Goal: Task Accomplishment & Management: Manage account settings

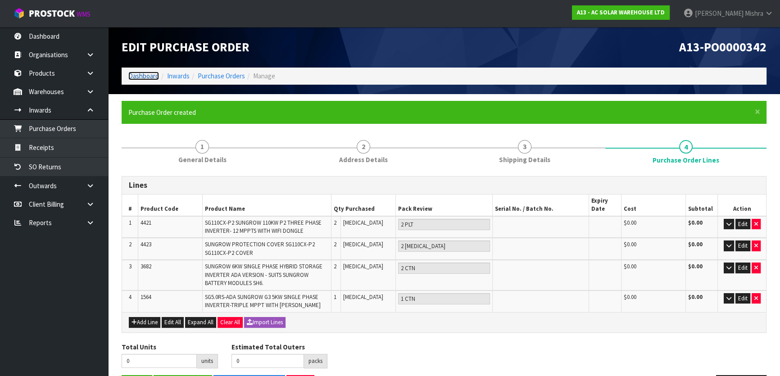
click at [152, 73] on link "Dashboard" at bounding box center [143, 76] width 31 height 9
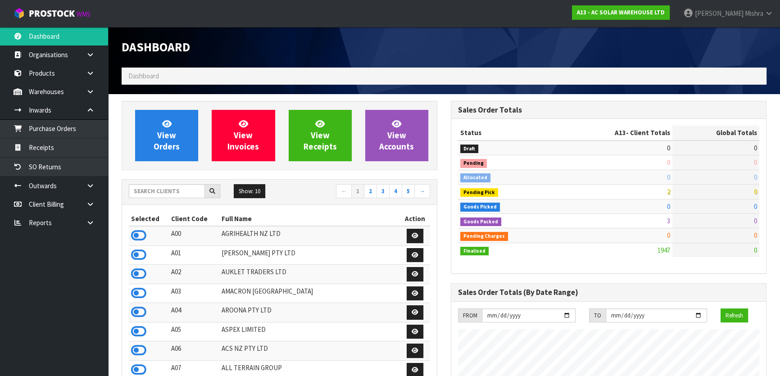
scroll to position [710, 329]
click at [164, 189] on input "text" at bounding box center [167, 191] width 76 height 14
type input "C09"
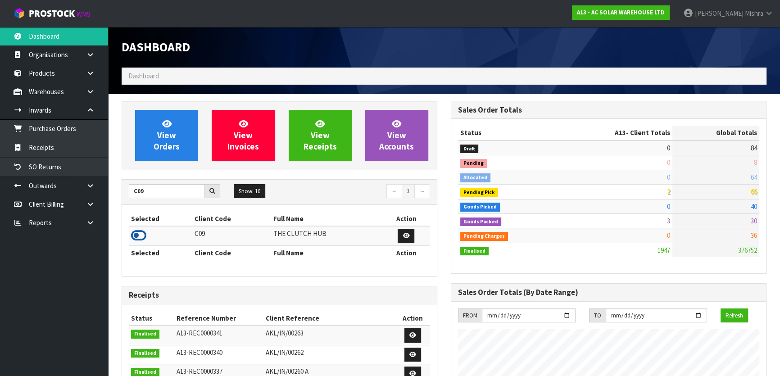
click at [137, 239] on icon at bounding box center [138, 236] width 15 height 14
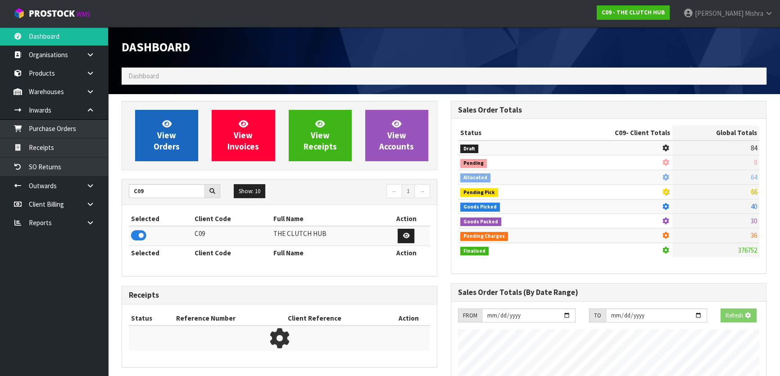
scroll to position [561, 329]
click at [164, 137] on span "View Orders" at bounding box center [167, 135] width 26 height 34
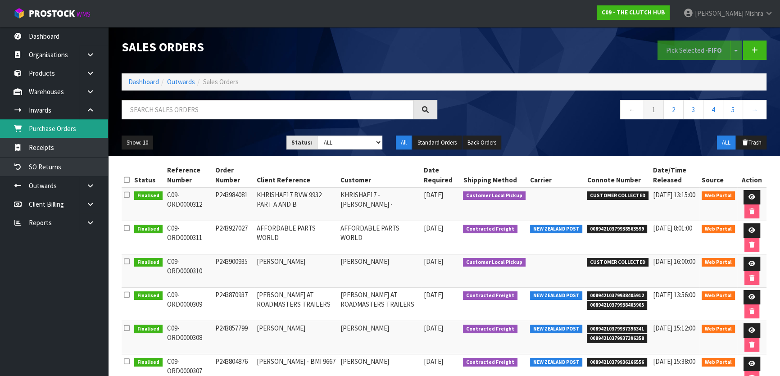
click at [82, 132] on link "Purchase Orders" at bounding box center [54, 128] width 108 height 18
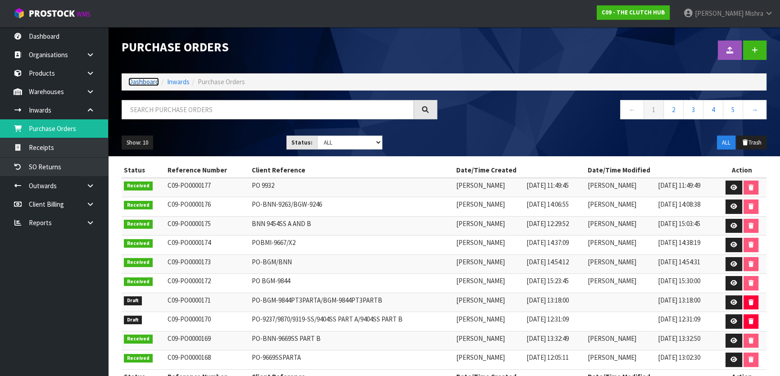
click at [150, 78] on link "Dashboard" at bounding box center [143, 81] width 31 height 9
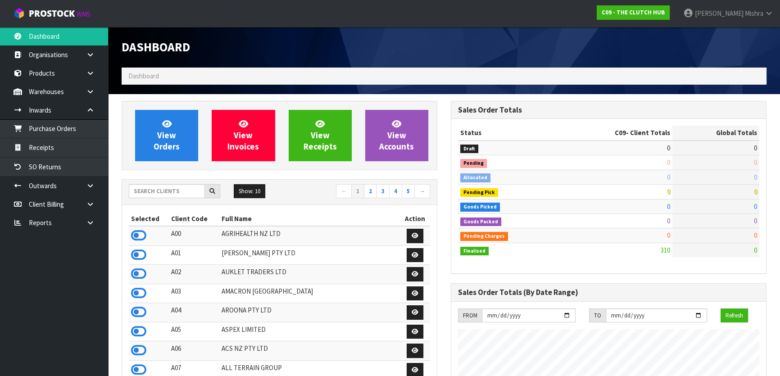
scroll to position [561, 329]
click at [132, 197] on input "text" at bounding box center [167, 191] width 76 height 14
type input "13"
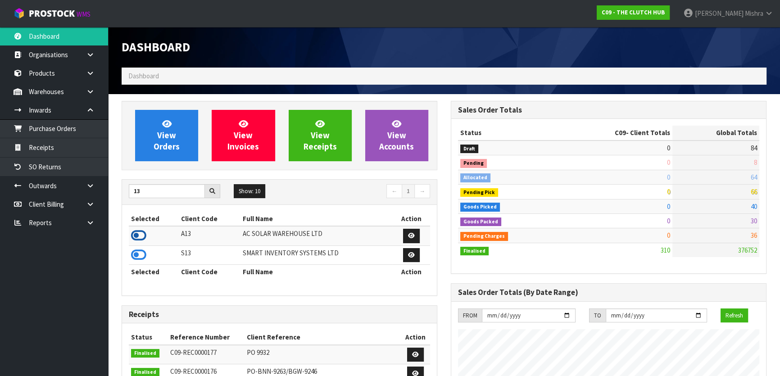
click at [141, 233] on icon at bounding box center [138, 236] width 15 height 14
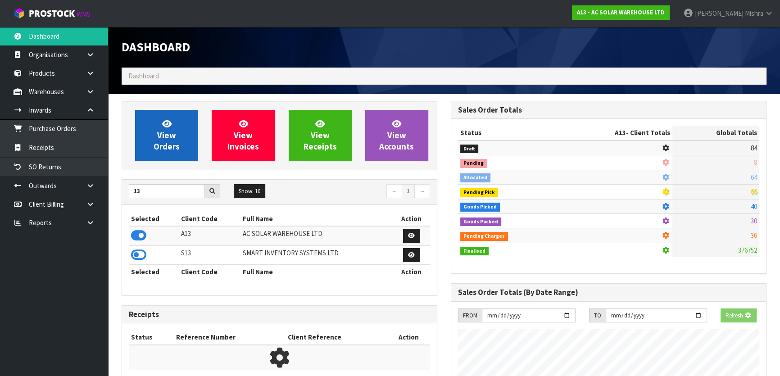
scroll to position [449939, 450170]
click at [172, 148] on span "View Orders" at bounding box center [167, 135] width 26 height 34
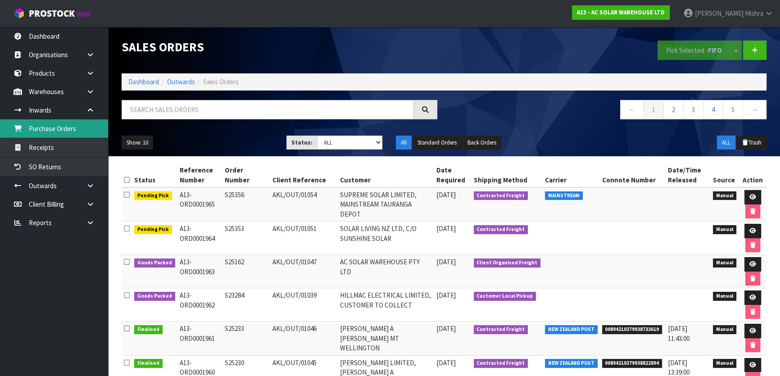
click at [55, 125] on link "Purchase Orders" at bounding box center [54, 128] width 108 height 18
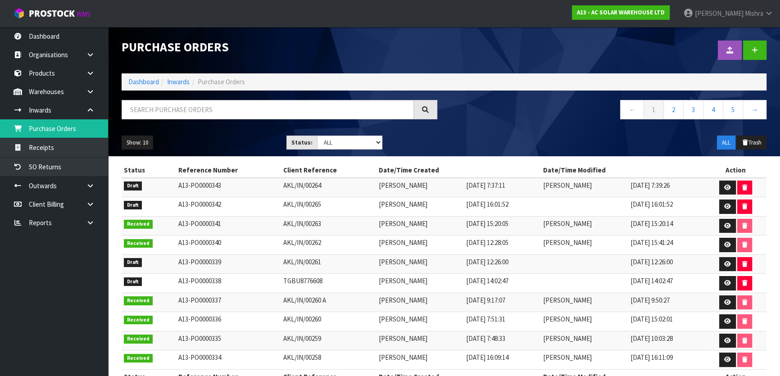
click at [261, 270] on td "A13-PO0000339" at bounding box center [228, 264] width 105 height 19
click at [730, 263] on icon at bounding box center [727, 264] width 7 height 6
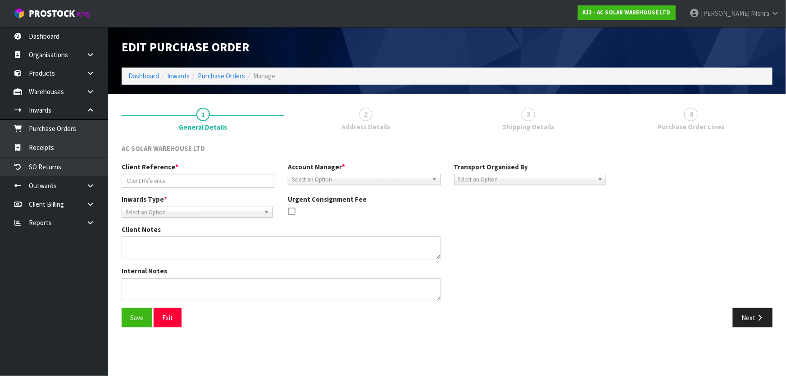
type input "AKL/IN/00261"
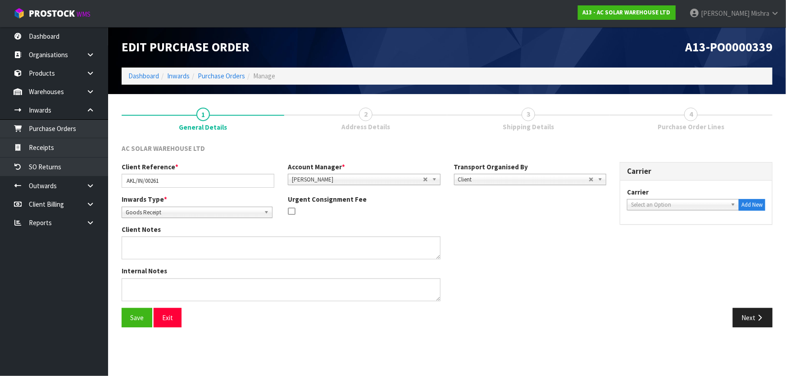
click at [525, 117] on span "3" at bounding box center [529, 115] width 14 height 14
click at [752, 321] on button "Next" at bounding box center [753, 317] width 40 height 19
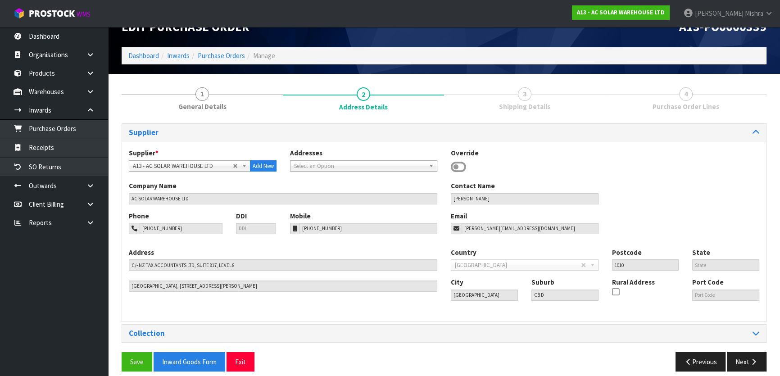
scroll to position [29, 0]
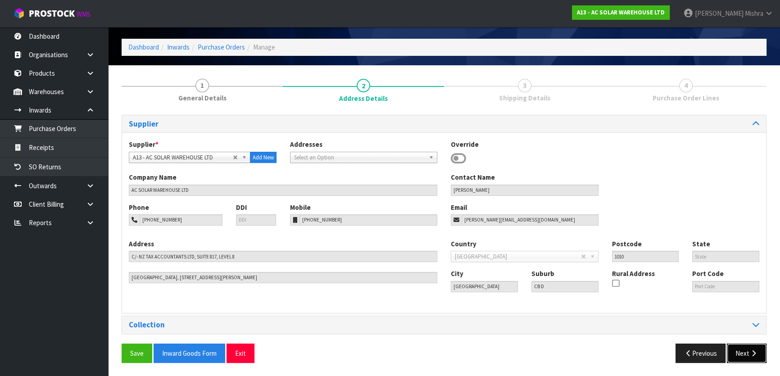
click at [744, 354] on button "Next" at bounding box center [747, 353] width 40 height 19
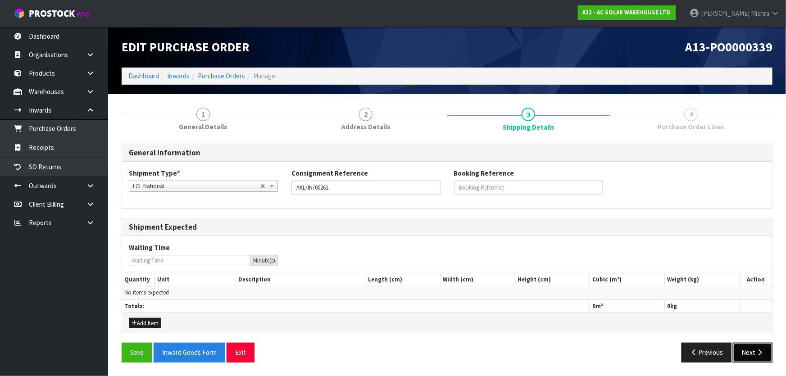
click at [747, 347] on button "Next" at bounding box center [753, 352] width 40 height 19
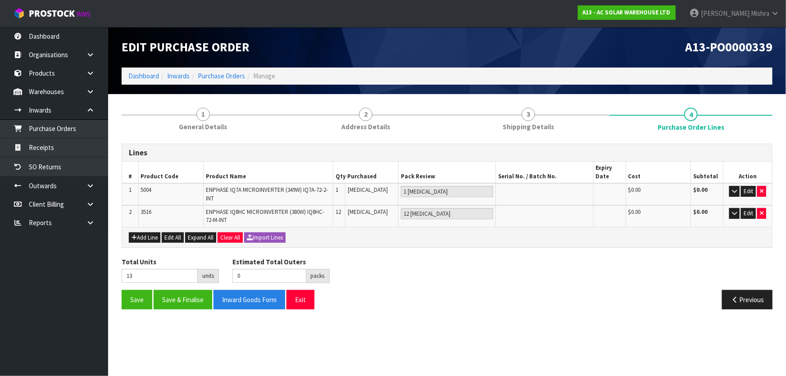
click at [135, 83] on ol "Dashboard Inwards Purchase Orders Manage" at bounding box center [447, 76] width 651 height 17
click at [147, 70] on ol "Dashboard Inwards Purchase Orders Manage" at bounding box center [447, 76] width 651 height 17
click at [146, 77] on link "Dashboard" at bounding box center [143, 76] width 31 height 9
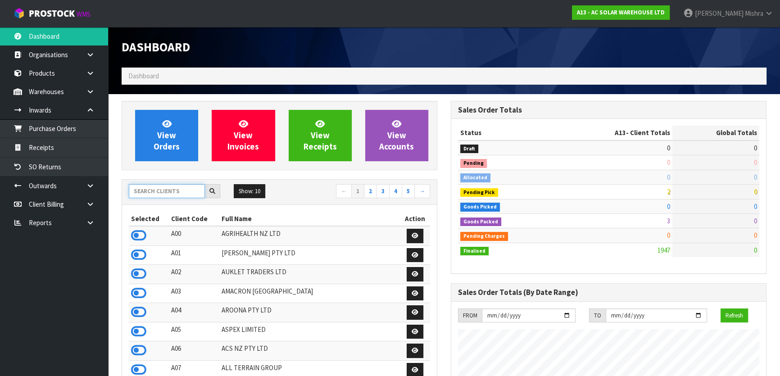
click at [159, 192] on input "text" at bounding box center [167, 191] width 76 height 14
type input "E04"
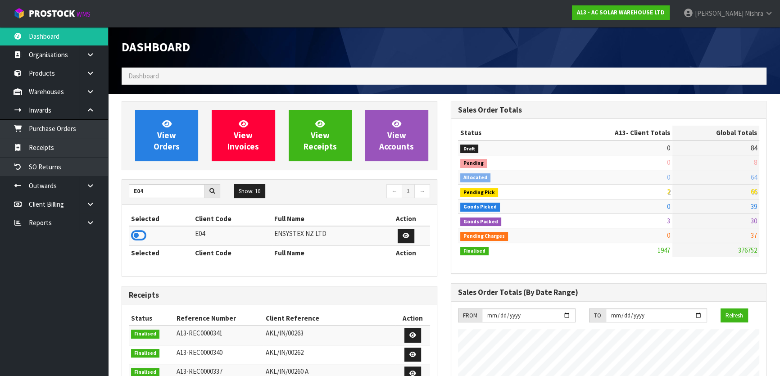
click at [137, 228] on td at bounding box center [161, 235] width 64 height 19
click at [138, 230] on icon at bounding box center [138, 236] width 15 height 14
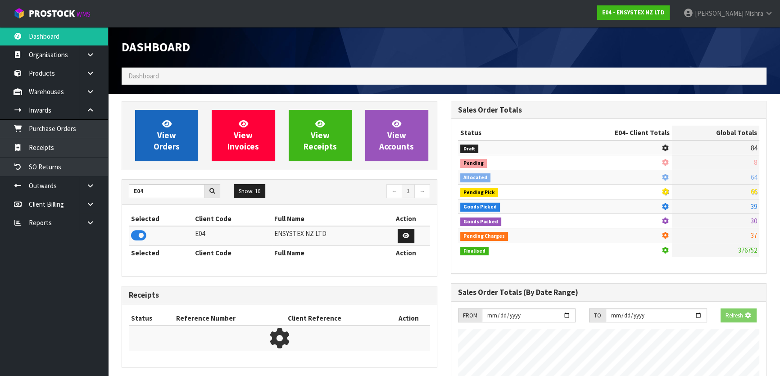
scroll to position [701, 329]
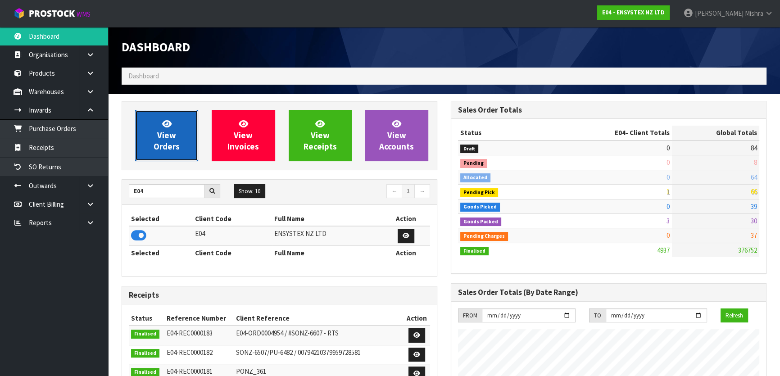
click at [165, 144] on span "View Orders" at bounding box center [167, 135] width 26 height 34
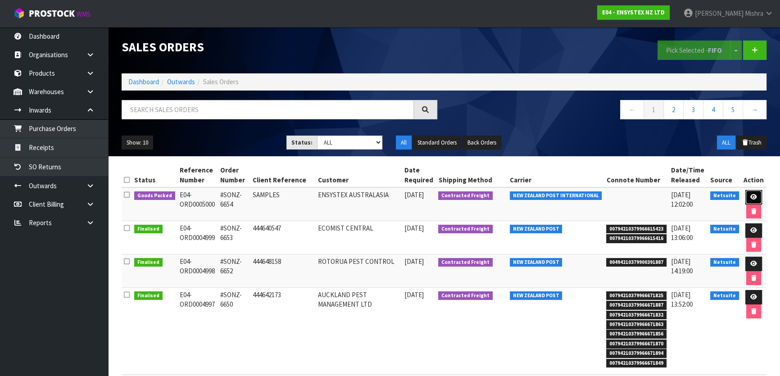
click at [748, 194] on link at bounding box center [754, 197] width 17 height 14
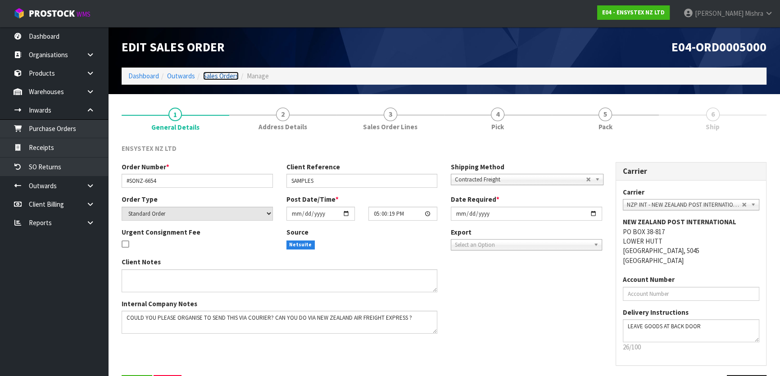
click at [226, 77] on link "Sales Orders" at bounding box center [221, 76] width 36 height 9
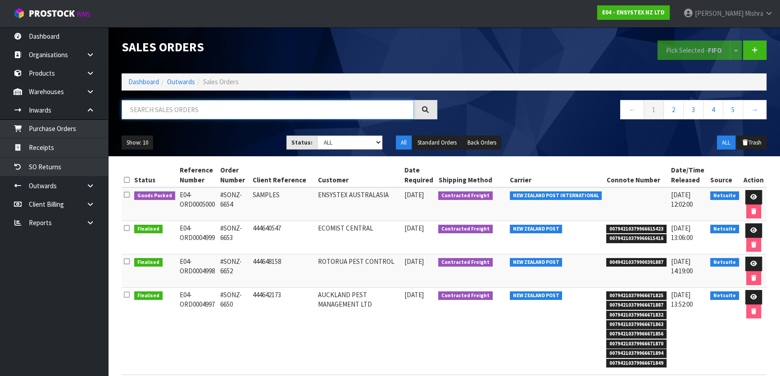
click at [258, 105] on input "text" at bounding box center [268, 109] width 292 height 19
type input "4993"
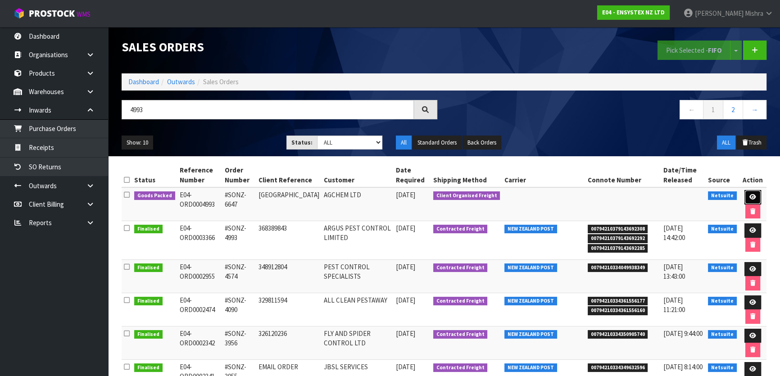
click at [745, 194] on link at bounding box center [753, 197] width 17 height 14
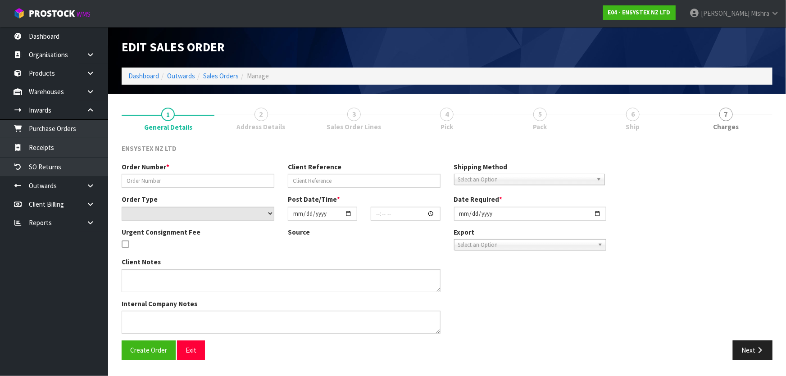
type input "#SONZ-6647"
type input "FIJI"
select select "number:0"
type input "2025-08-12"
type input "18:45:09.000"
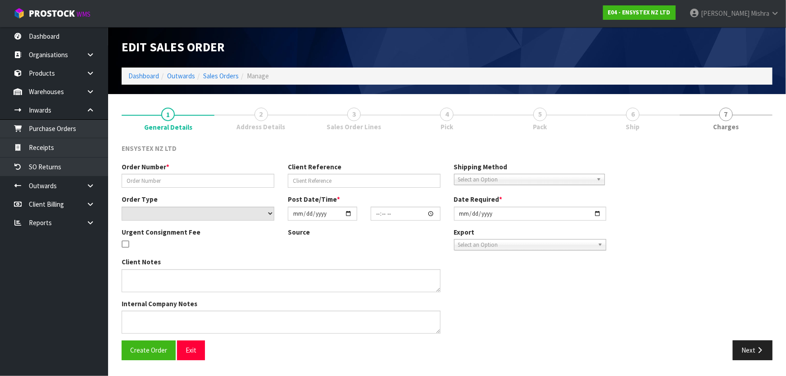
type input "2025-08-13"
type textarea "I’VE JUST SENT THROUGH ORDER 6647 FOR OUR CUSTOMER AGCHEM IN FIJI. COULD YOU PL…"
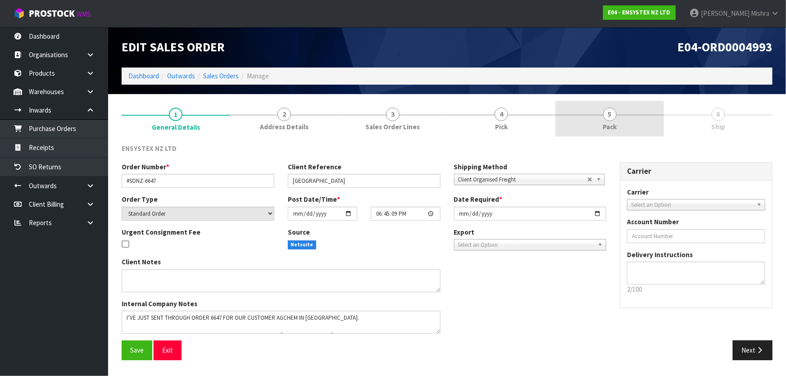
click at [614, 119] on span "5" at bounding box center [610, 115] width 14 height 14
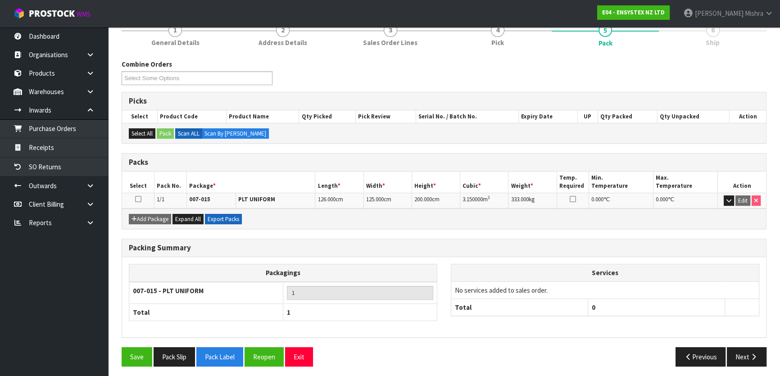
scroll to position [86, 0]
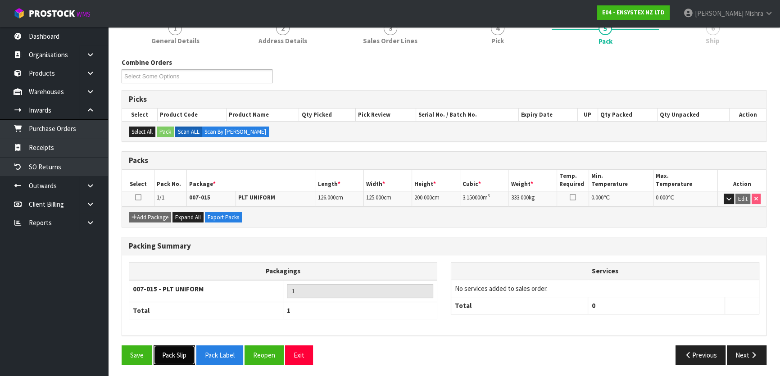
click at [177, 355] on button "Pack Slip" at bounding box center [174, 355] width 41 height 19
drag, startPoint x: 212, startPoint y: 356, endPoint x: 593, endPoint y: 173, distance: 422.9
click at [212, 356] on button "Pack Label" at bounding box center [219, 355] width 47 height 19
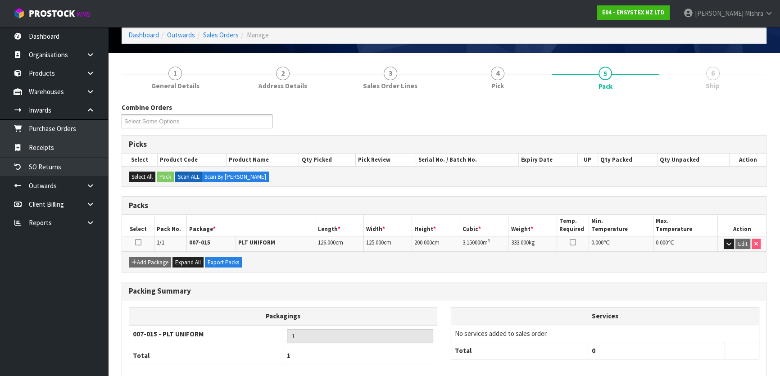
scroll to position [0, 0]
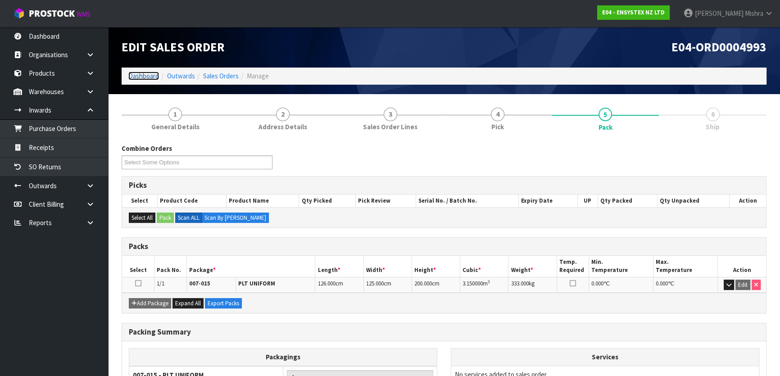
click at [151, 76] on link "Dashboard" at bounding box center [143, 76] width 31 height 9
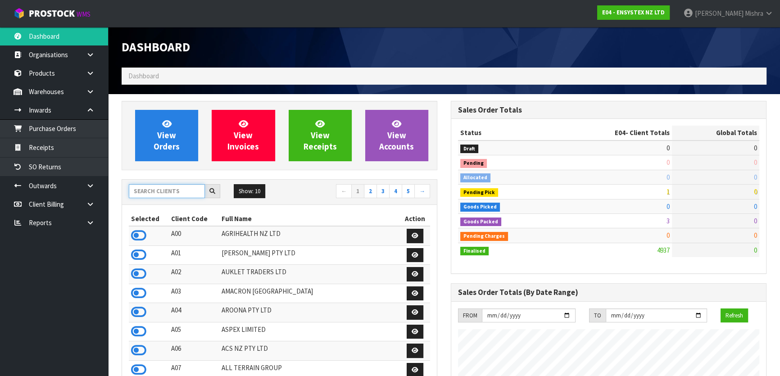
scroll to position [701, 329]
click at [165, 187] on input "text" at bounding box center [167, 191] width 76 height 14
type input "13"
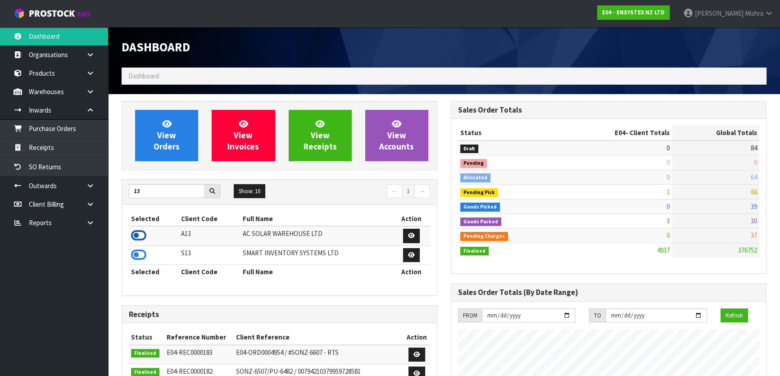
click at [136, 237] on icon at bounding box center [138, 236] width 15 height 14
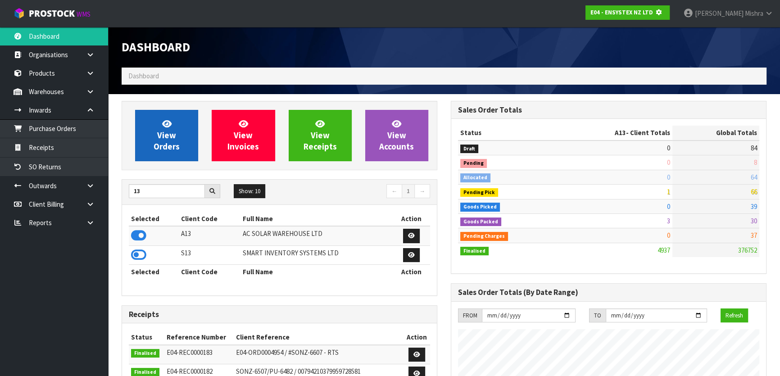
scroll to position [561, 329]
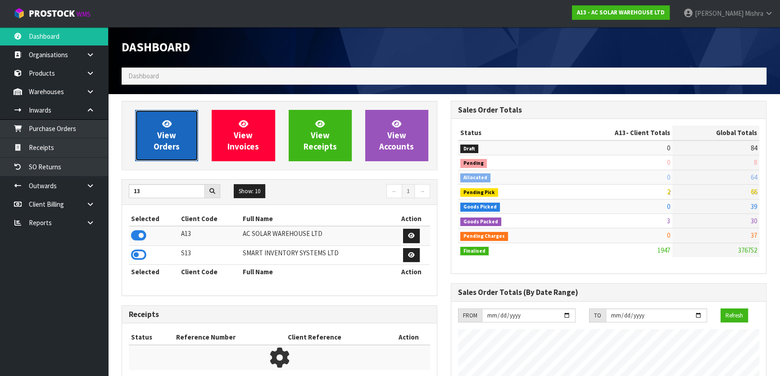
click at [153, 142] on link "View Orders" at bounding box center [166, 135] width 63 height 51
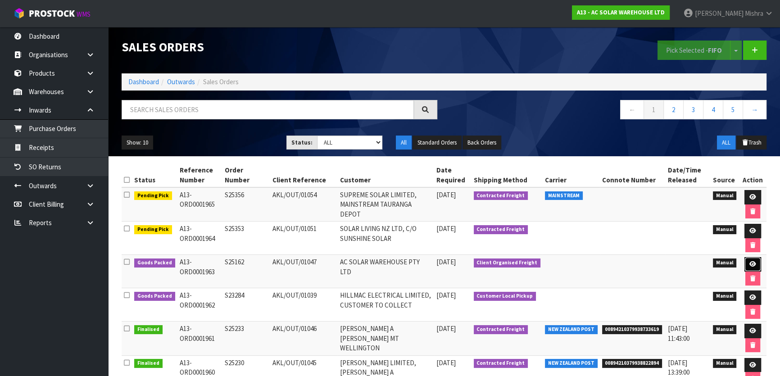
click at [751, 259] on link at bounding box center [753, 264] width 17 height 14
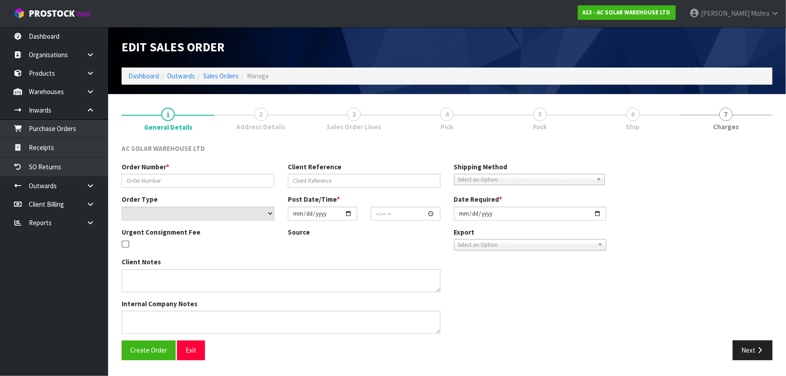
type input "S25162"
type input "AKL/OUT/01047"
select select "number:0"
type input "[DATE]"
type input "11:35:00.000"
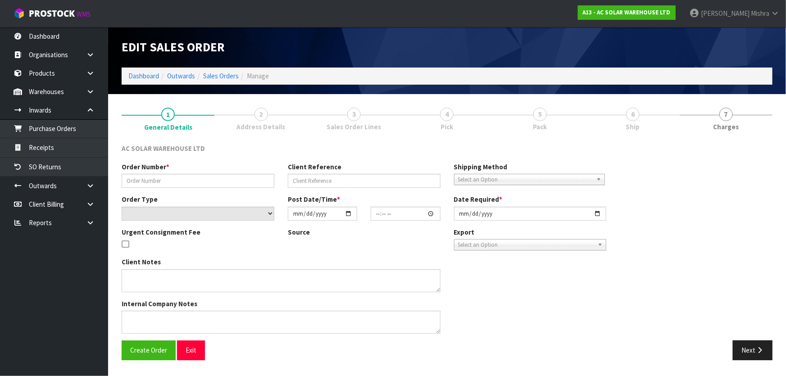
type input "[DATE]"
type textarea "AC SOLAR WAREHOUSE TO ORGANISE FREIGHT TO AUSTRALIA"
type textarea "YES, THIS ONE IS COMING TO AUSTRALIA. WE WILL BOOK FREIGHT FOR THIS. PLEASE PRO…"
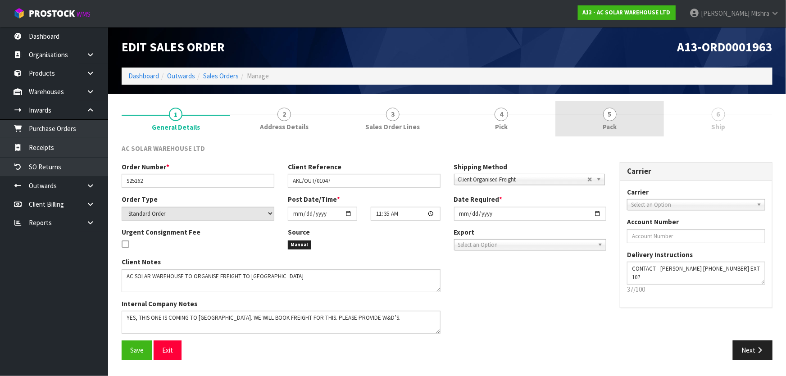
click at [616, 113] on span "5" at bounding box center [610, 115] width 14 height 14
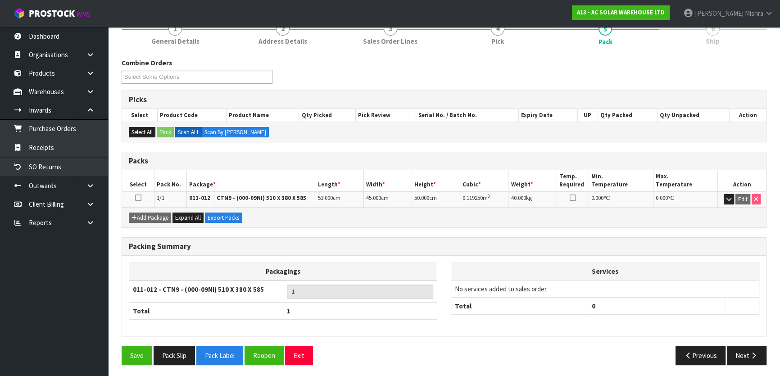
scroll to position [86, 0]
click at [159, 365] on div "Save Pack Slip Pack Label Reopen Exit Previous Next" at bounding box center [444, 359] width 659 height 26
click at [176, 351] on button "Pack Slip" at bounding box center [174, 355] width 41 height 19
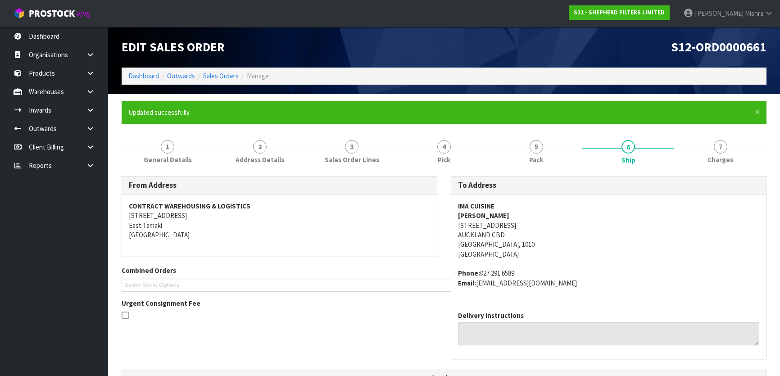
scroll to position [246, 0]
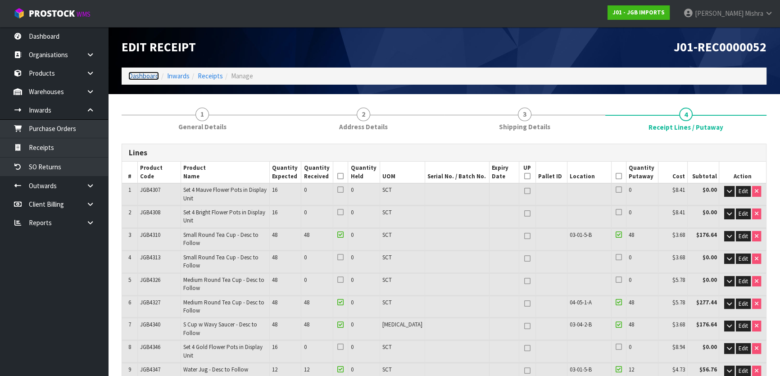
click at [144, 73] on link "Dashboard" at bounding box center [143, 76] width 31 height 9
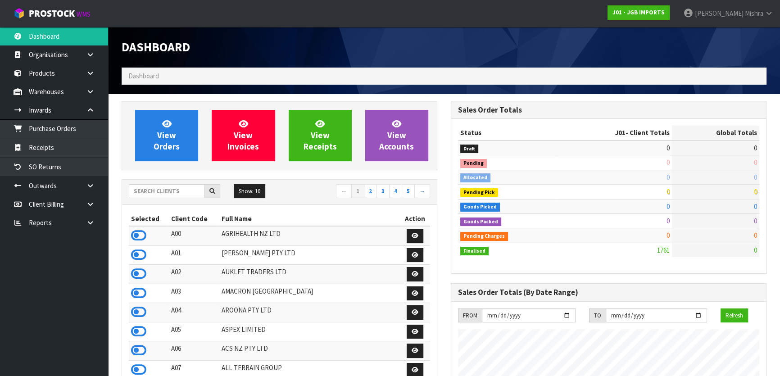
scroll to position [550, 329]
click at [176, 193] on input "text" at bounding box center [167, 191] width 76 height 14
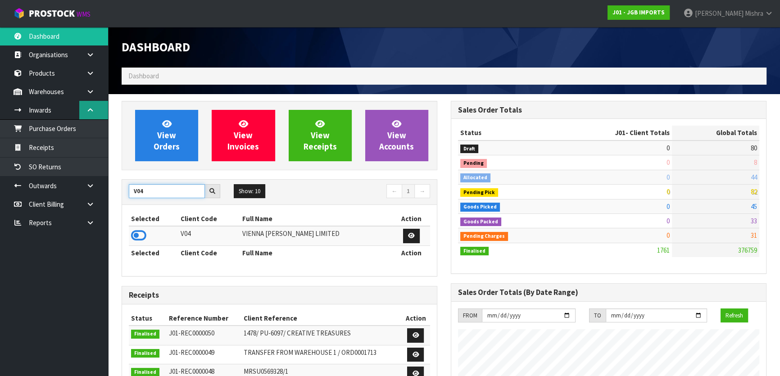
type input "V04"
click at [96, 109] on link at bounding box center [93, 110] width 29 height 18
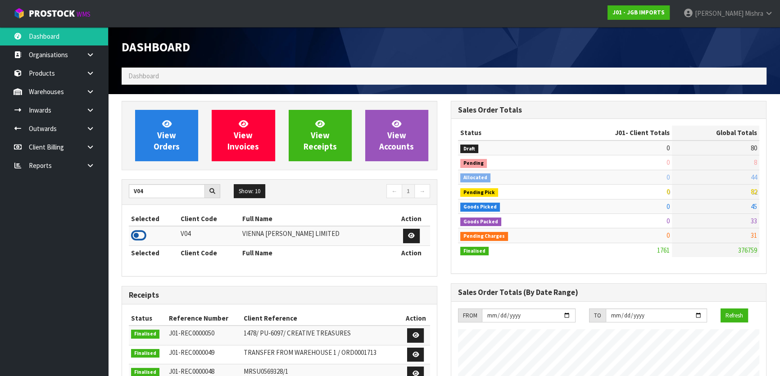
click at [138, 234] on icon at bounding box center [138, 236] width 15 height 14
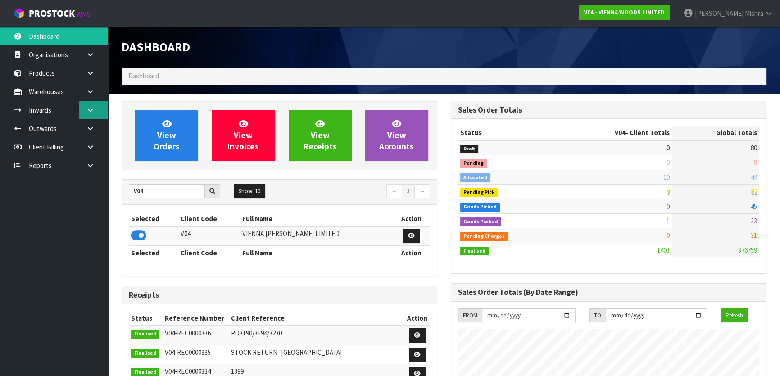
scroll to position [729, 329]
click at [97, 107] on link at bounding box center [93, 110] width 29 height 18
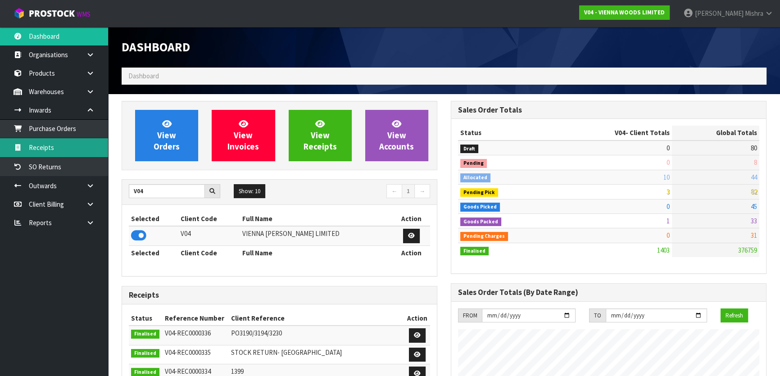
click at [61, 140] on link "Receipts" at bounding box center [54, 147] width 108 height 18
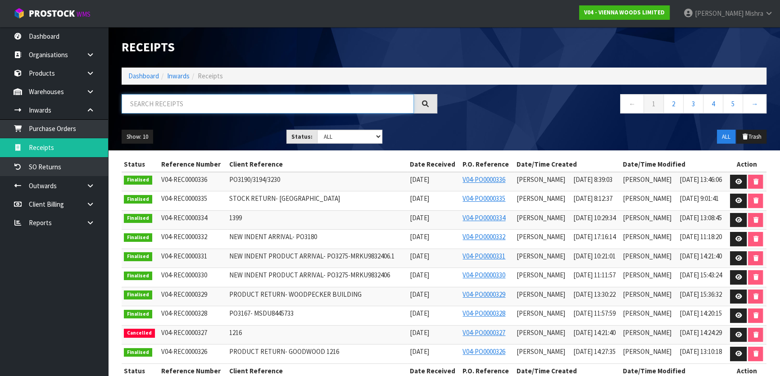
click at [263, 101] on input "text" at bounding box center [268, 103] width 292 height 19
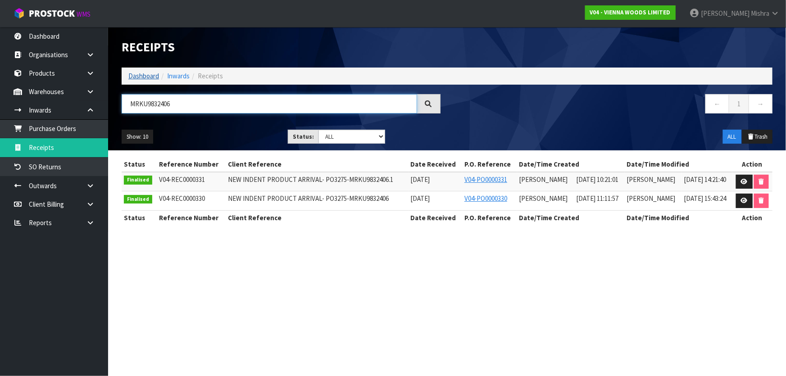
type input "MRKU9832406"
click at [129, 73] on link "Dashboard" at bounding box center [143, 76] width 31 height 9
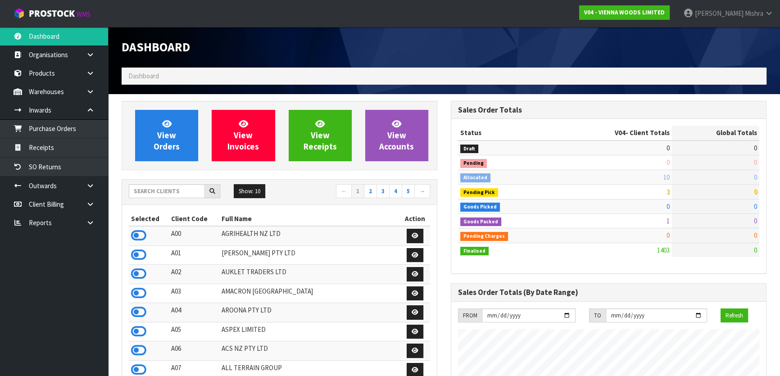
scroll to position [729, 329]
click at [153, 188] on input "text" at bounding box center [167, 191] width 76 height 14
type input "G08"
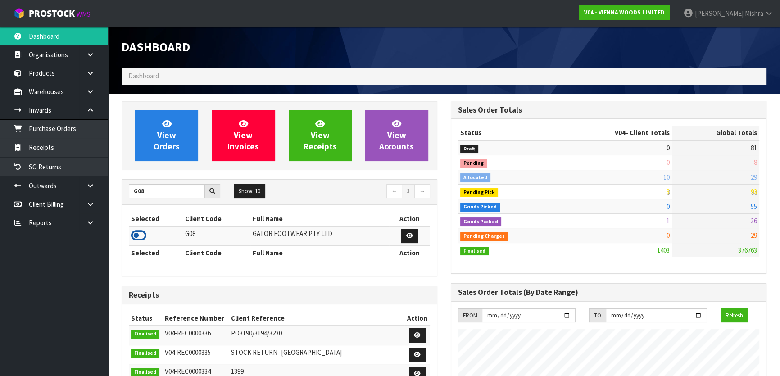
click at [137, 238] on icon at bounding box center [138, 236] width 15 height 14
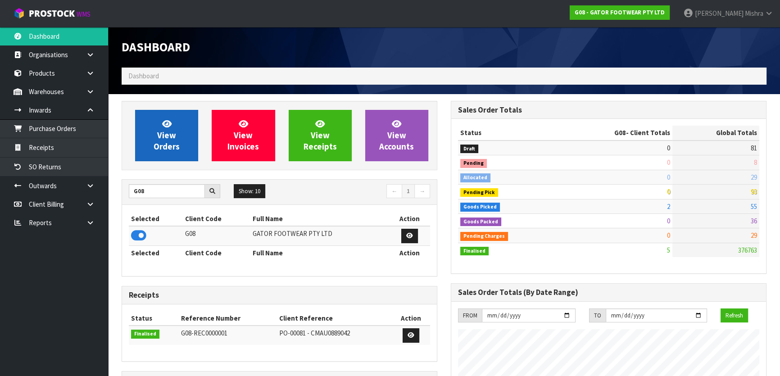
scroll to position [594, 329]
click at [174, 153] on link "View Orders" at bounding box center [166, 135] width 63 height 51
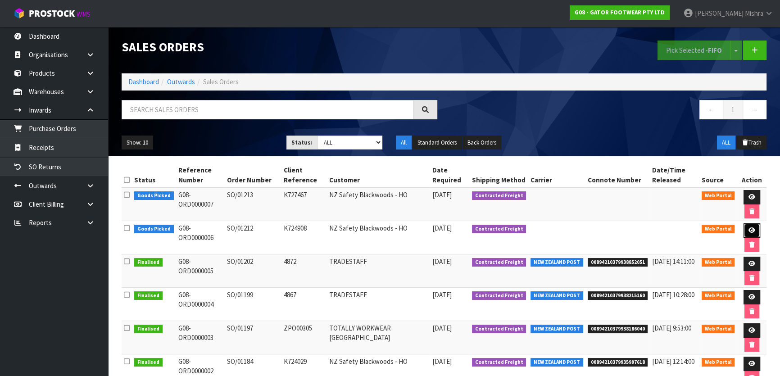
click at [751, 228] on icon at bounding box center [752, 231] width 7 height 6
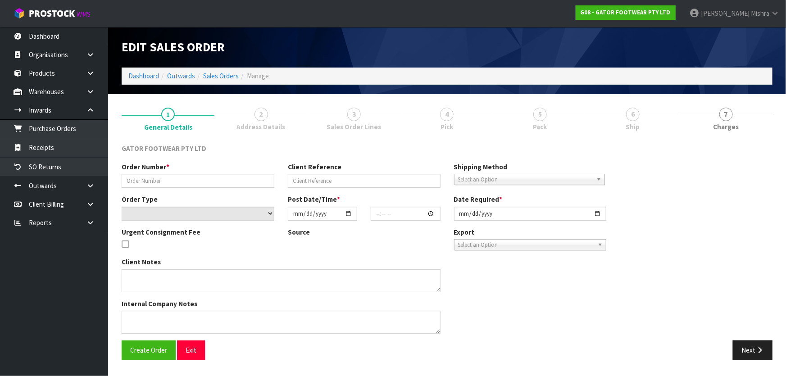
type input "SO/01212"
type input "K724908"
select select "number:0"
type input "2025-08-14"
type input "19:26:00.000"
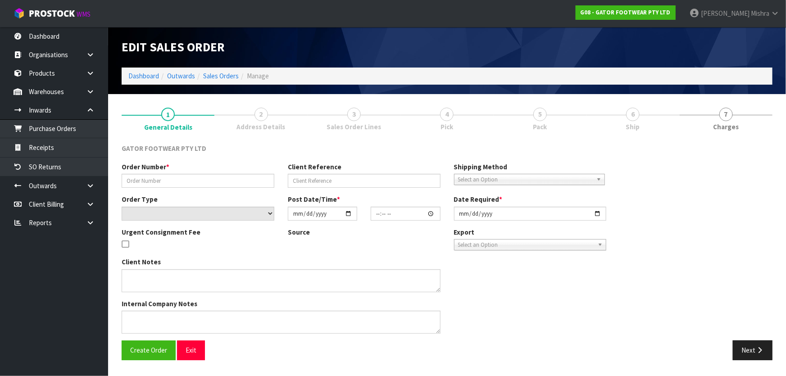
type input "2025-08-15"
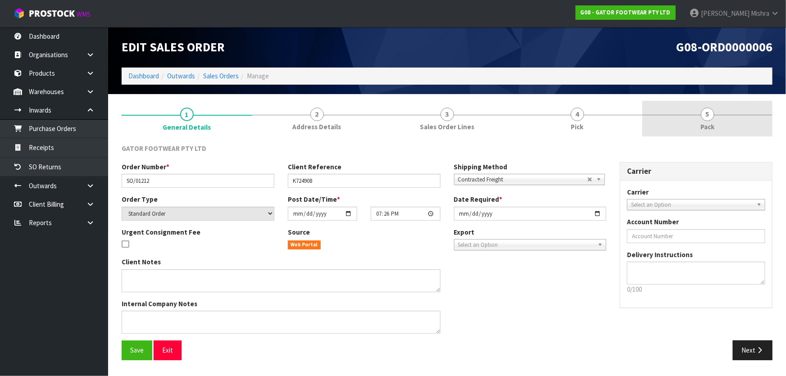
click at [710, 122] on link "5 Pack" at bounding box center [707, 119] width 130 height 36
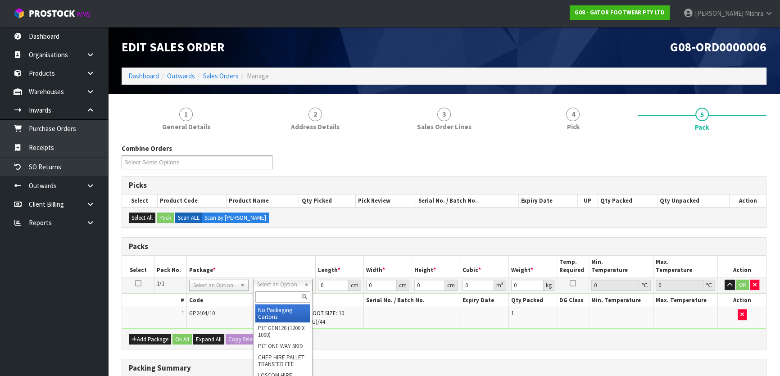
click at [267, 295] on input "text" at bounding box center [282, 296] width 55 height 11
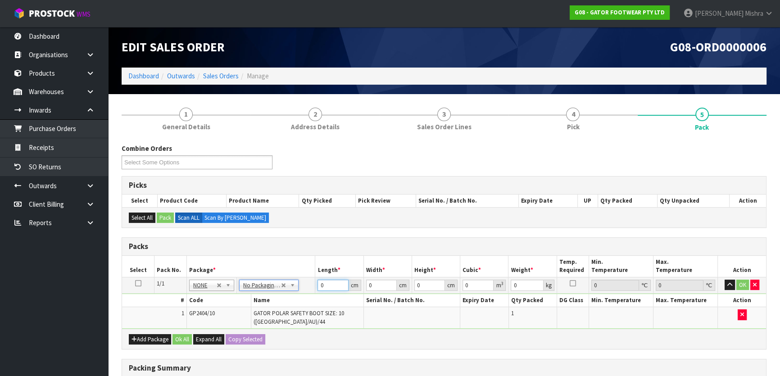
drag, startPoint x: 326, startPoint y: 284, endPoint x: 275, endPoint y: 288, distance: 51.1
click at [282, 287] on tr "1/1 NONE 007-001 007-002 007-004 007-009 007-013 007-014 007-015 007-017 007-01…" at bounding box center [444, 285] width 644 height 16
type input "40"
type input "38"
type input "1"
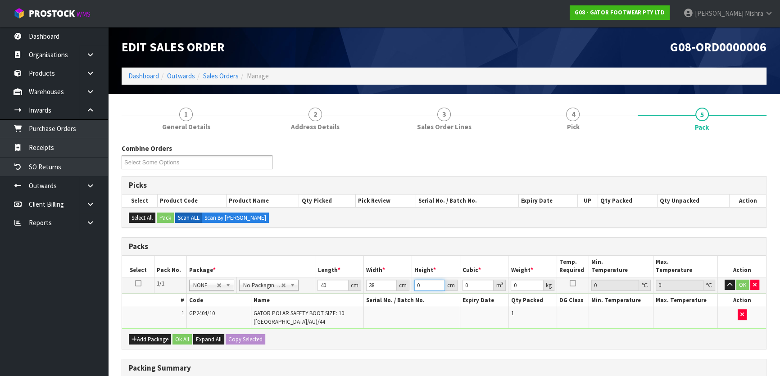
type input "0.00152"
type input "174"
type input "0.26448"
type input "17"
type input "0.02584"
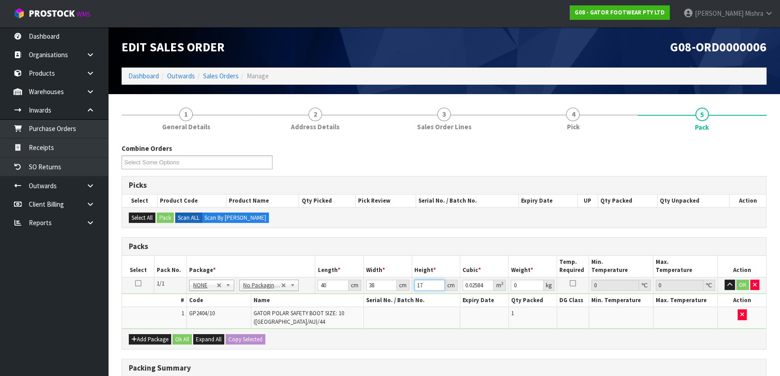
type input "1"
type input "0.00152"
type input "14"
type input "0.02128"
type input "14"
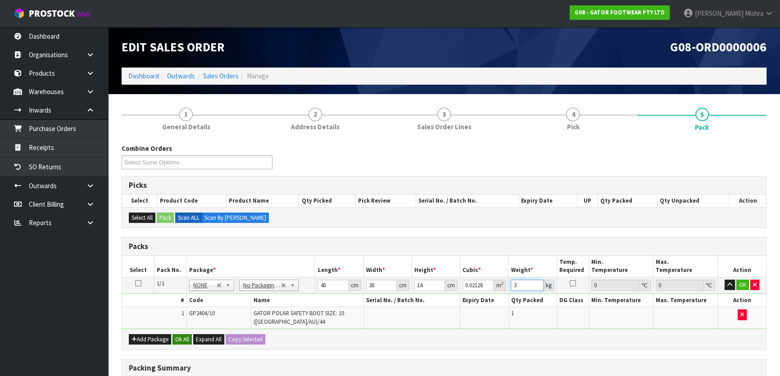
type input "3"
click at [175, 335] on button "Ok All" at bounding box center [182, 339] width 19 height 11
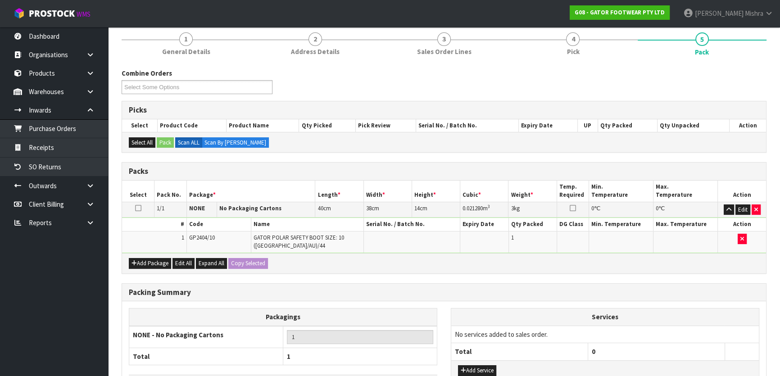
scroll to position [141, 0]
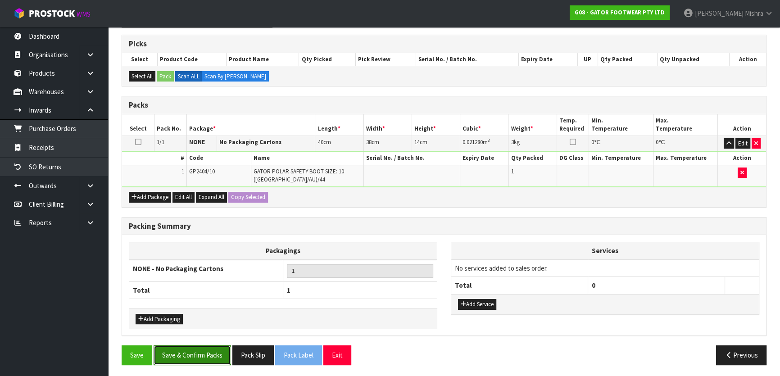
click at [185, 356] on button "Save & Confirm Packs" at bounding box center [192, 355] width 77 height 19
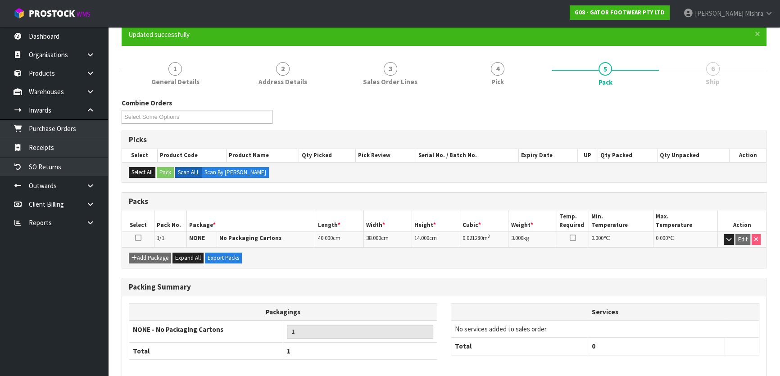
scroll to position [119, 0]
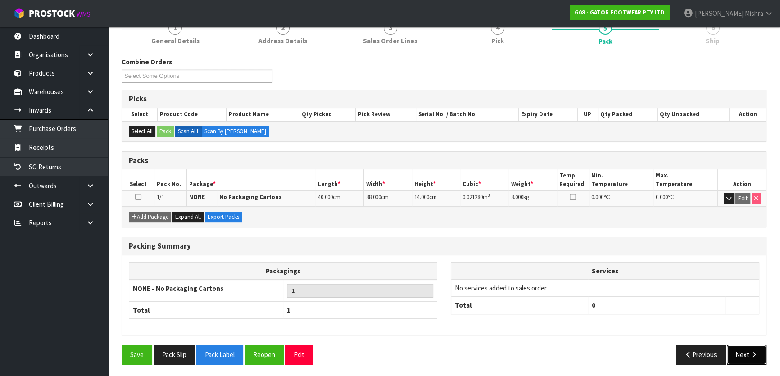
click at [740, 350] on button "Next" at bounding box center [747, 354] width 40 height 19
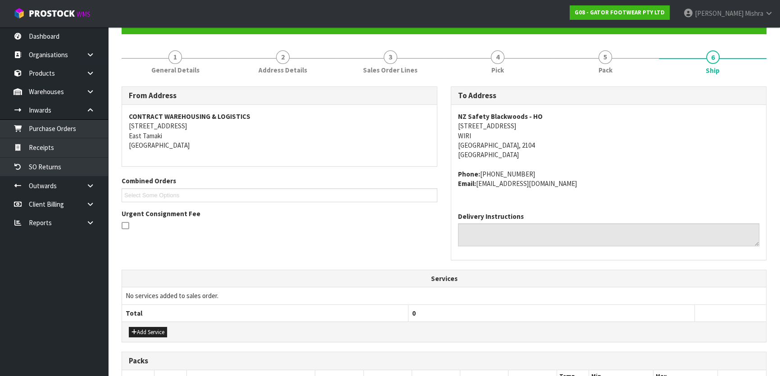
scroll to position [237, 0]
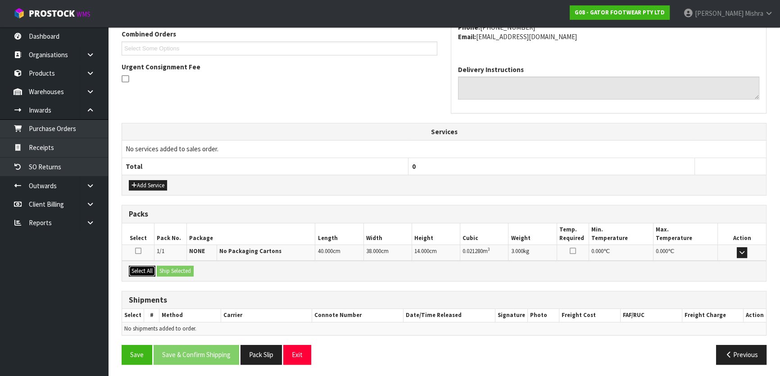
click at [136, 266] on button "Select All" at bounding box center [142, 271] width 27 height 11
click at [172, 264] on div "Select All Ship Selected" at bounding box center [444, 271] width 644 height 20
click at [192, 271] on button "Ship Selected" at bounding box center [175, 271] width 37 height 11
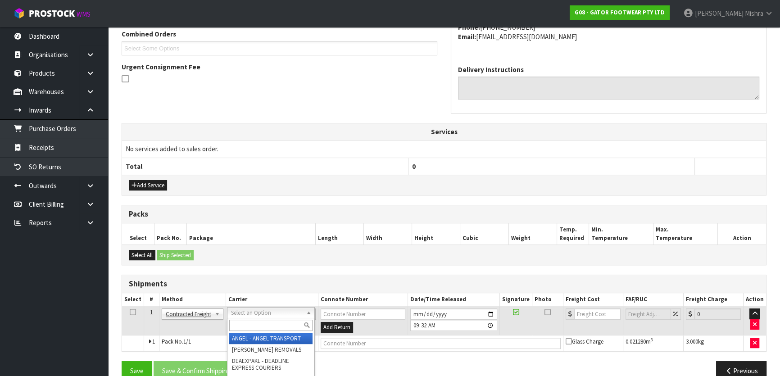
click at [263, 323] on input "text" at bounding box center [270, 325] width 83 height 11
type input "nzp"
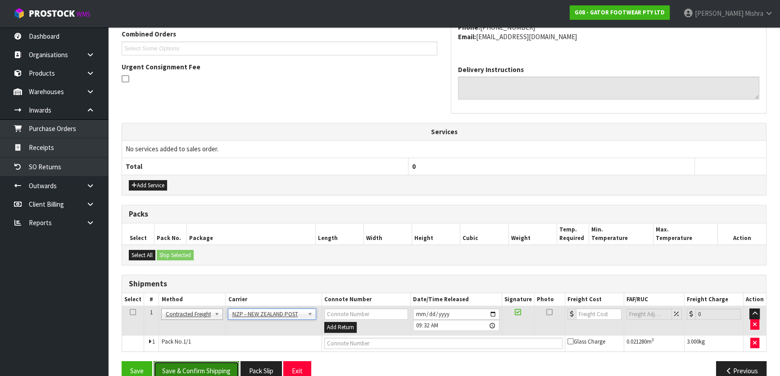
click at [186, 367] on button "Save & Confirm Shipping" at bounding box center [197, 370] width 86 height 19
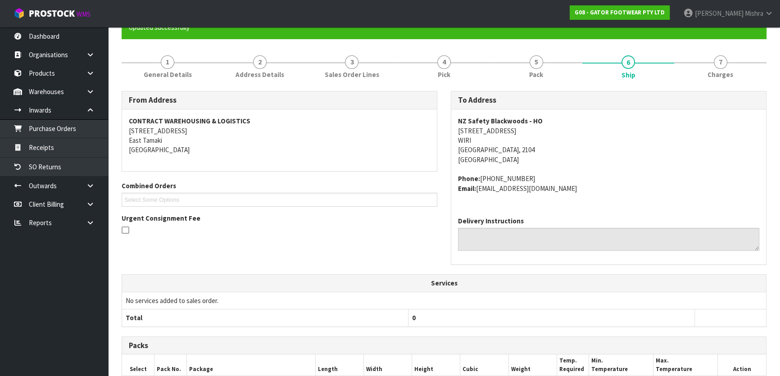
scroll to position [240, 0]
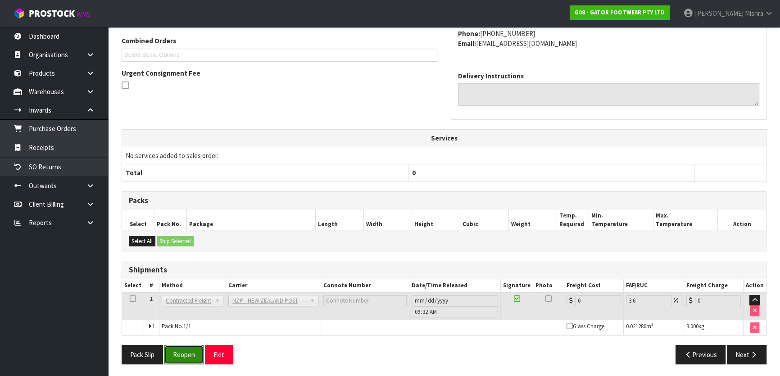
click at [183, 350] on button "Reopen" at bounding box center [183, 354] width 39 height 19
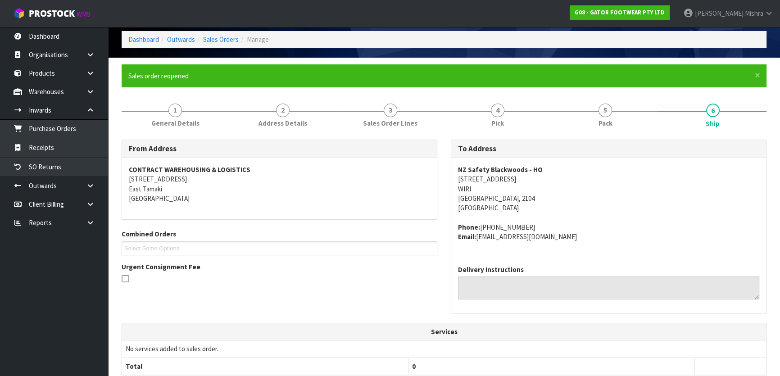
scroll to position [246, 0]
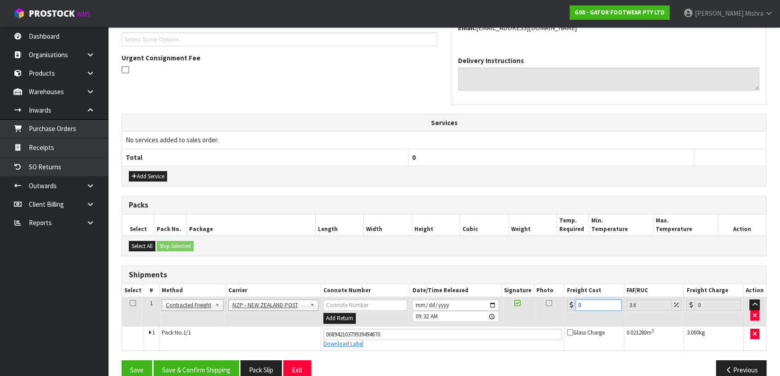
drag, startPoint x: 595, startPoint y: 302, endPoint x: 480, endPoint y: 310, distance: 115.2
click at [480, 310] on tr "1 Client Local Pickup Customer Local Pickup Company Freight Contracted Freight …" at bounding box center [444, 311] width 644 height 29
type input "4"
type input "4.14"
type input "4.3"
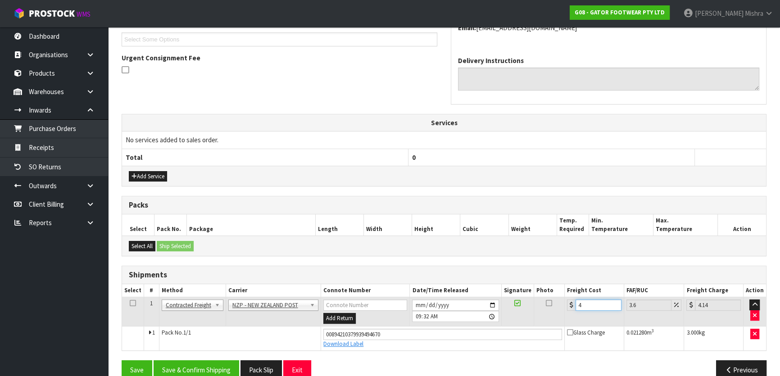
type input "4.45"
type input "4.33"
type input "4.49"
type input "4.33"
click at [189, 362] on button "Save & Confirm Shipping" at bounding box center [197, 369] width 86 height 19
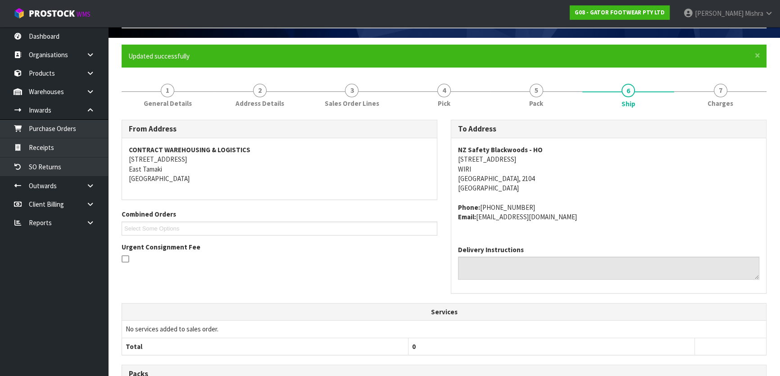
scroll to position [0, 0]
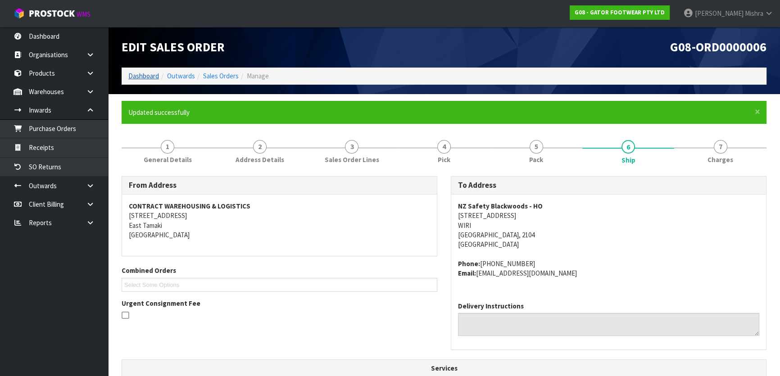
click at [130, 72] on ol "Dashboard Outwards Sales Orders Manage" at bounding box center [444, 76] width 645 height 17
click at [131, 76] on link "Dashboard" at bounding box center [143, 76] width 31 height 9
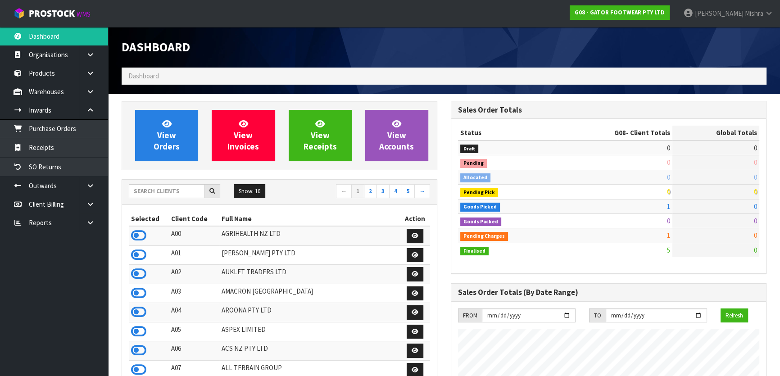
scroll to position [594, 329]
click at [146, 186] on input "text" at bounding box center [167, 191] width 76 height 14
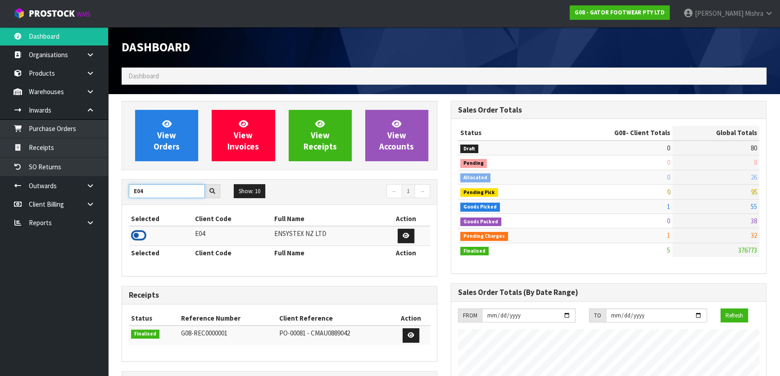
type input "E04"
click at [142, 233] on icon at bounding box center [138, 236] width 15 height 14
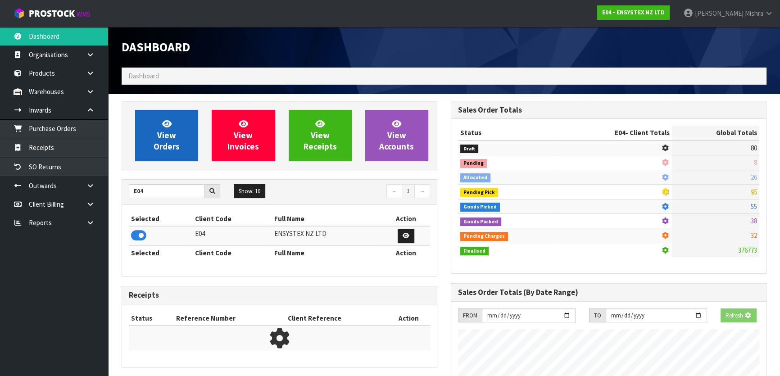
scroll to position [561, 329]
click at [174, 121] on link "View Orders" at bounding box center [166, 135] width 63 height 51
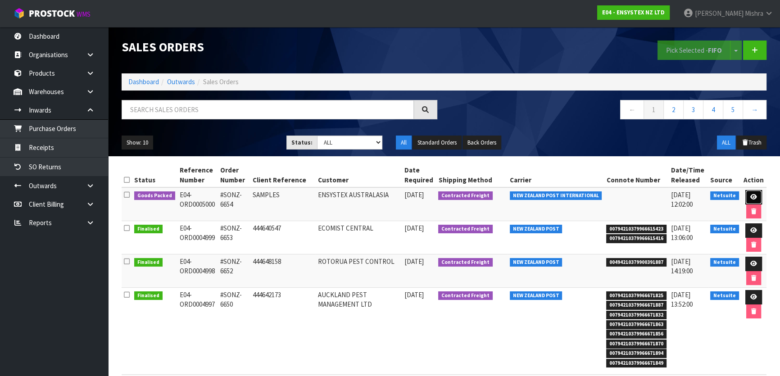
click at [752, 194] on icon at bounding box center [754, 197] width 7 height 6
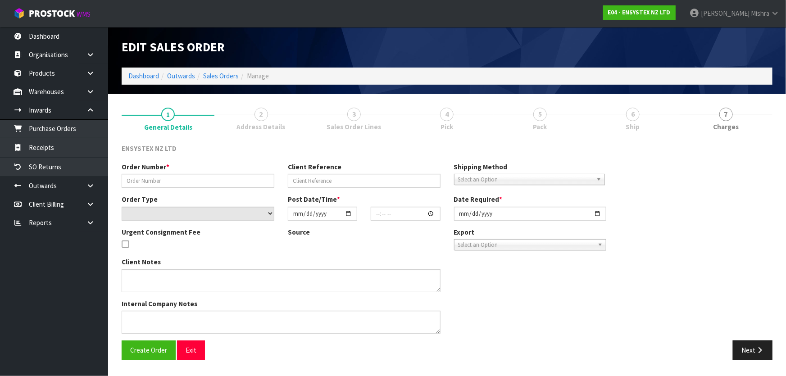
type input "#SONZ-6654"
type input "SAMPLES"
select select "number:0"
type input "2025-08-13"
type input "17:00:19.000"
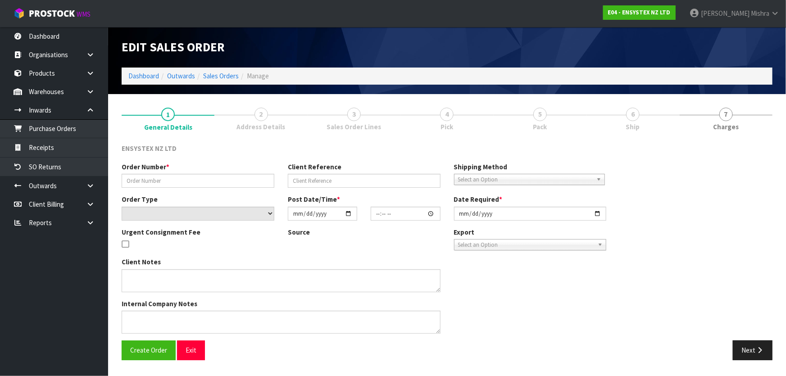
type input "[DATE]"
type textarea "COULD YOU PLEASE ORGANISE TO SEND THIS VIA COURIER? CAN YOU DO VIA NEW ZEALAND …"
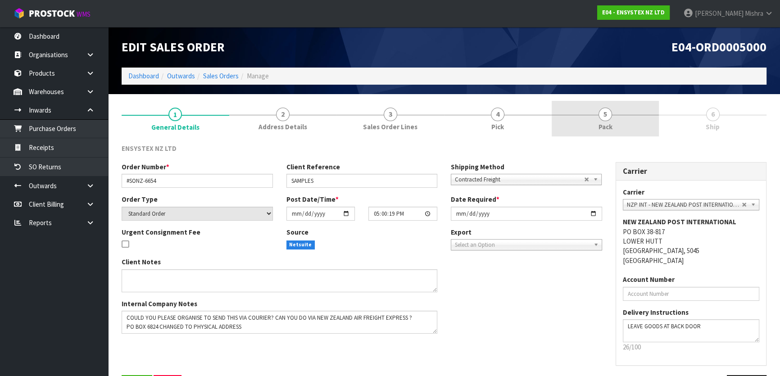
click at [649, 122] on link "5 Pack" at bounding box center [606, 119] width 108 height 36
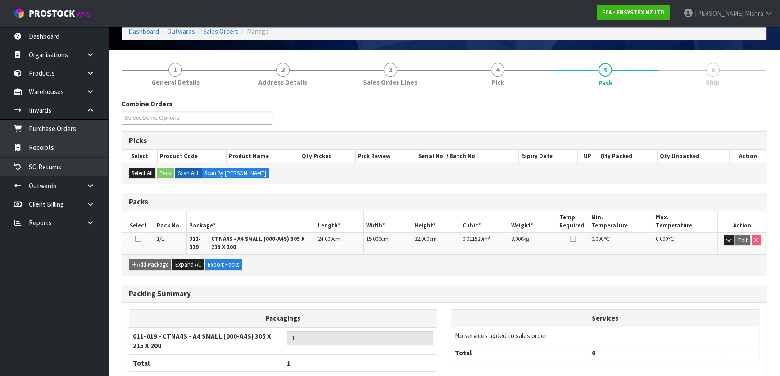
scroll to position [98, 0]
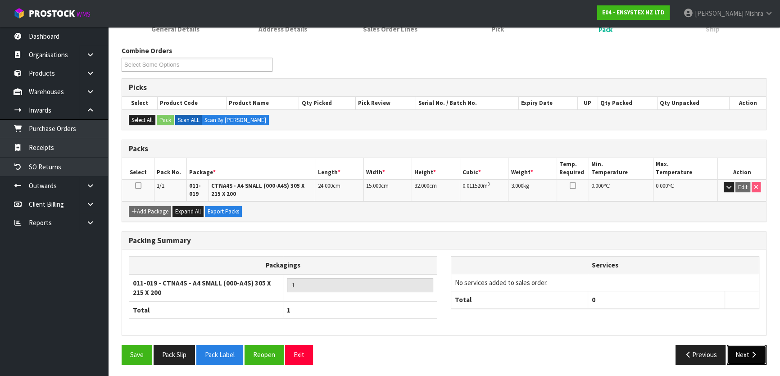
click at [754, 359] on button "Next" at bounding box center [747, 354] width 40 height 19
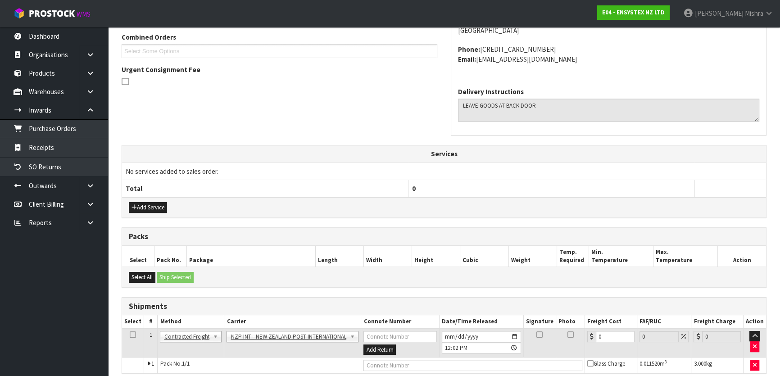
scroll to position [239, 0]
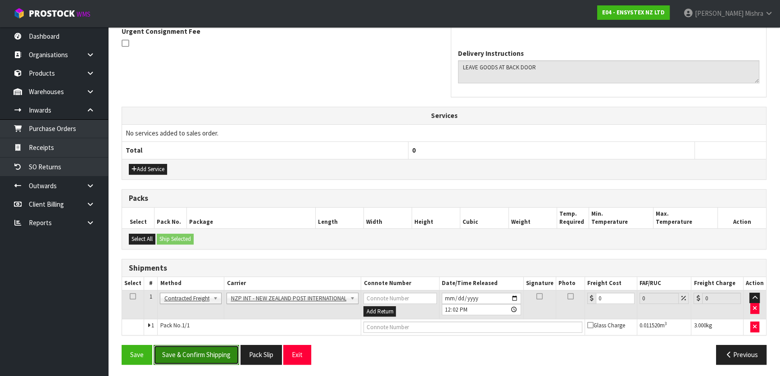
click at [176, 354] on button "Save & Confirm Shipping" at bounding box center [197, 354] width 86 height 19
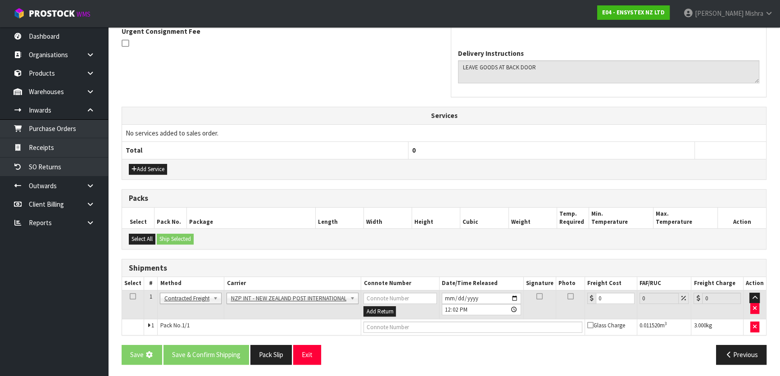
scroll to position [0, 0]
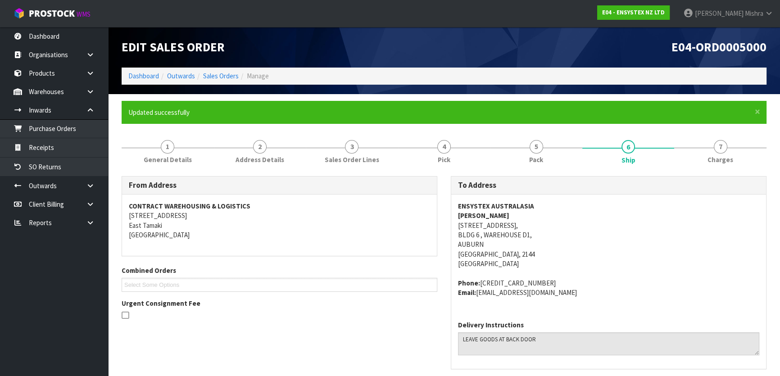
click at [490, 227] on address "ENSYSTEX AUSTRALASIA GABBY SCUTTS 161 MANCHESTER RD, BLDG 6 , WAREHOUSE D1, AUB…" at bounding box center [608, 235] width 301 height 68
click at [491, 227] on address "ENSYSTEX AUSTRALASIA GABBY SCUTTS 161 MANCHESTER RD, BLDG 6 , WAREHOUSE D1, AUB…" at bounding box center [608, 235] width 301 height 68
copy address "161 MANCHESTER RD,"
click at [493, 234] on address "ENSYSTEX AUSTRALASIA GABBY SCUTTS 161 MANCHESTER RD, BLDG 6 , WAREHOUSE D1, AUB…" at bounding box center [608, 235] width 301 height 68
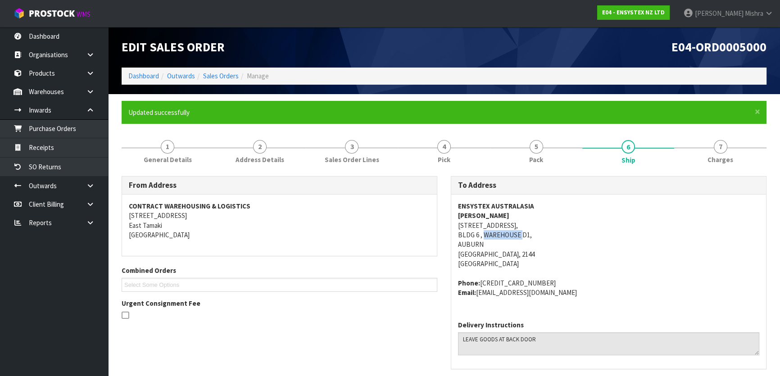
click at [493, 234] on address "ENSYSTEX AUSTRALASIA GABBY SCUTTS 161 MANCHESTER RD, BLDG 6 , WAREHOUSE D1, AUB…" at bounding box center [608, 235] width 301 height 68
click at [493, 236] on address "ENSYSTEX AUSTRALASIA GABBY SCUTTS 161 MANCHESTER RD, BLDG 6 , WAREHOUSE D1, AUB…" at bounding box center [608, 235] width 301 height 68
copy address "BLDG 6 , WAREHOUSE D1,"
click at [469, 244] on address "ENSYSTEX AUSTRALASIA GABBY SCUTTS 161 MANCHESTER RD, BLDG 6 , WAREHOUSE D1, AUB…" at bounding box center [608, 235] width 301 height 68
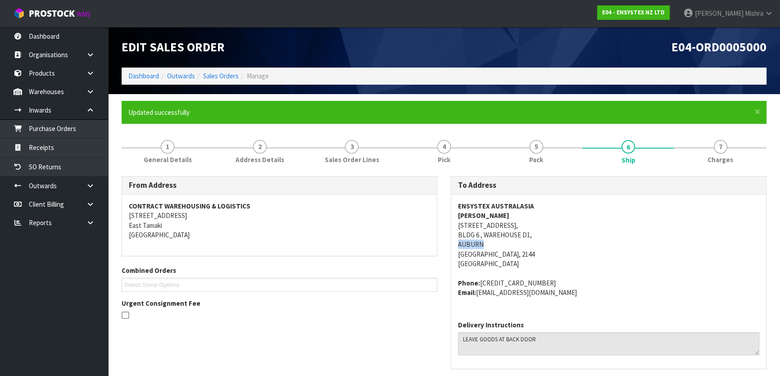
copy address "AUBURN"
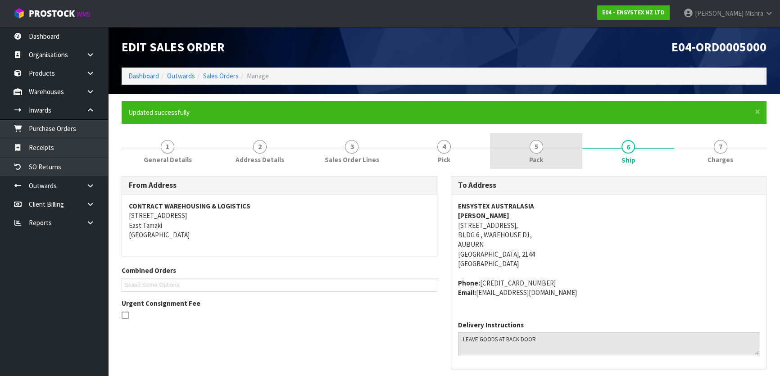
click at [537, 151] on span "5" at bounding box center [537, 147] width 14 height 14
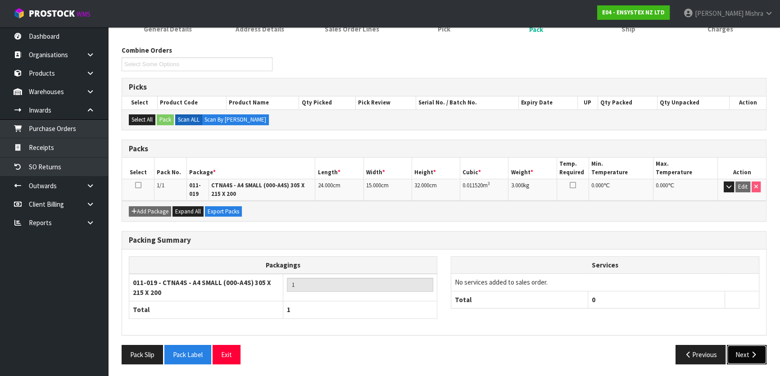
drag, startPoint x: 749, startPoint y: 351, endPoint x: 743, endPoint y: 351, distance: 6.3
click at [750, 351] on icon "button" at bounding box center [754, 354] width 9 height 7
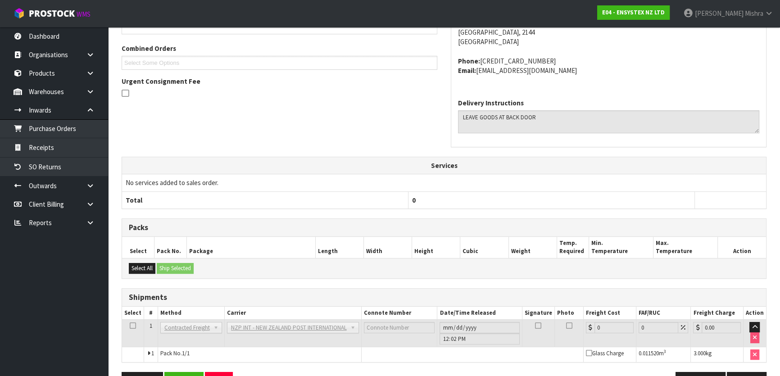
scroll to position [250, 0]
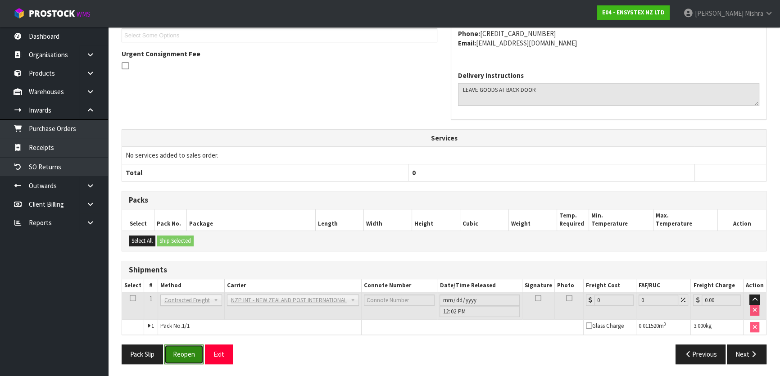
click at [187, 358] on button "Reopen" at bounding box center [183, 354] width 39 height 19
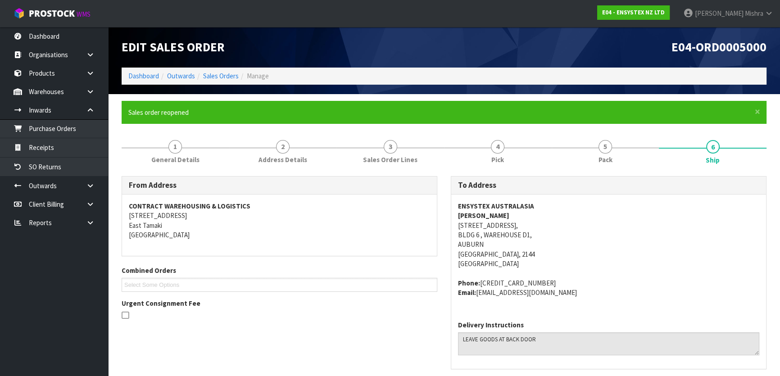
scroll to position [280, 0]
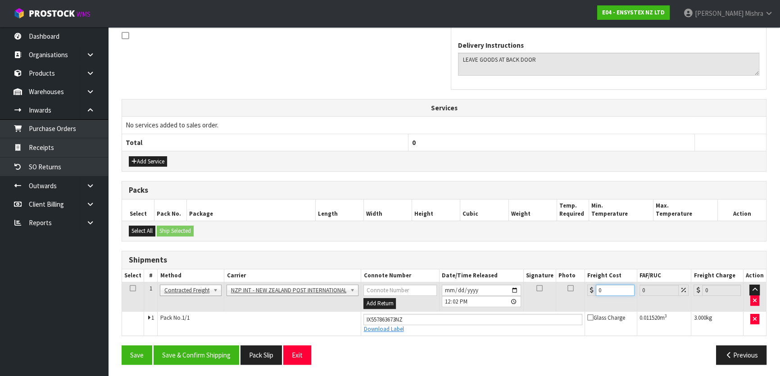
drag, startPoint x: 610, startPoint y: 287, endPoint x: 563, endPoint y: 282, distance: 46.7
click at [563, 282] on tr "1 Client Local Pickup Customer Local Pickup Company Freight Contracted Freight …" at bounding box center [444, 296] width 644 height 29
type input "1"
type input "12"
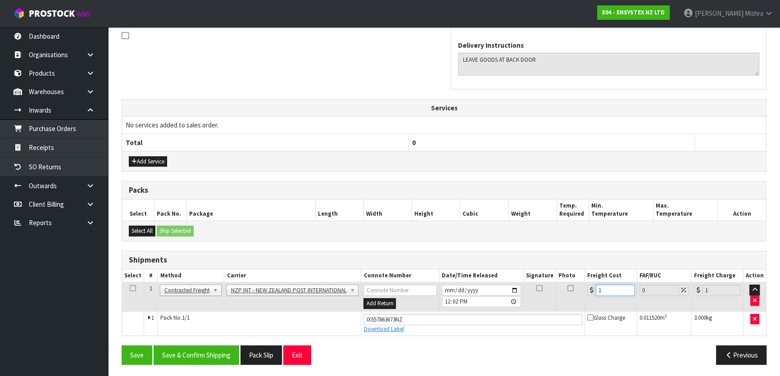
type input "12"
type input "126"
type input "126.9"
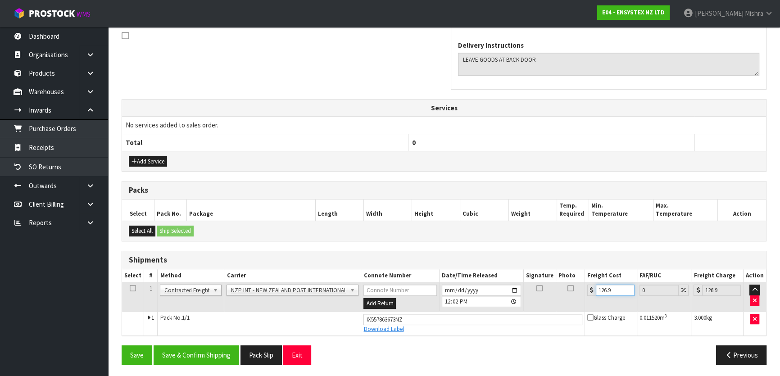
type input "126.92"
click at [189, 351] on button "Save & Confirm Shipping" at bounding box center [197, 355] width 86 height 19
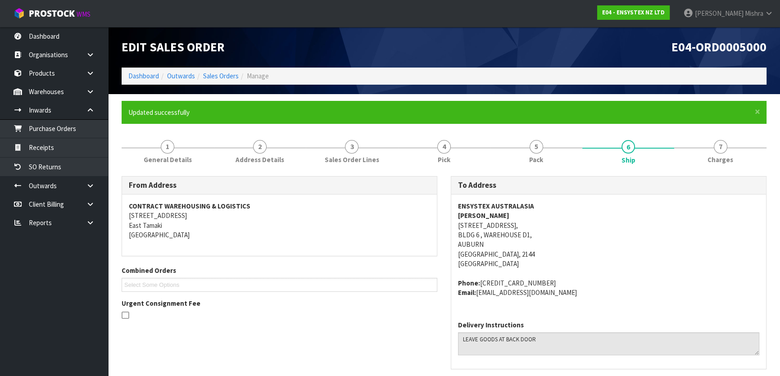
scroll to position [246, 0]
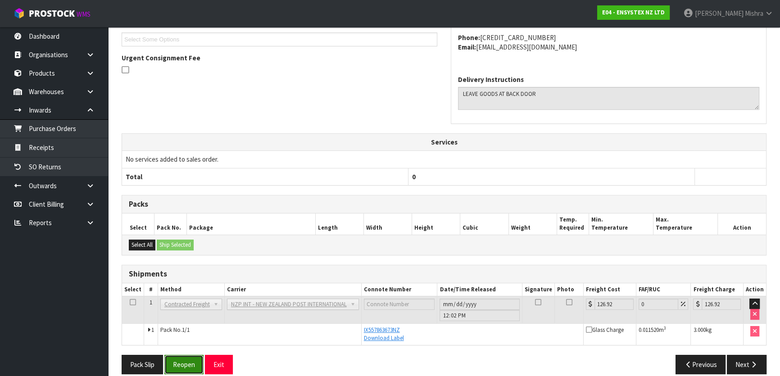
drag, startPoint x: 175, startPoint y: 371, endPoint x: 179, endPoint y: 367, distance: 6.1
click at [176, 371] on button "Reopen" at bounding box center [183, 364] width 39 height 19
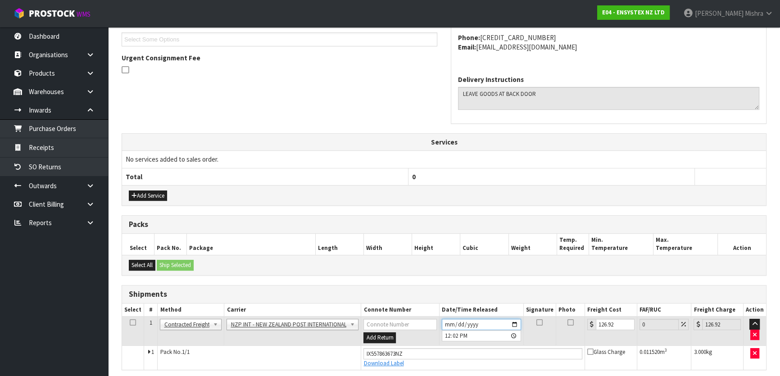
click at [447, 321] on input "[DATE]" at bounding box center [481, 324] width 79 height 11
type input "[DATE]"
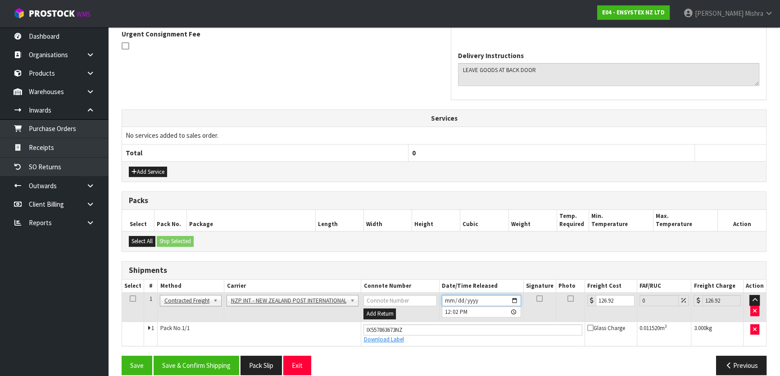
scroll to position [280, 0]
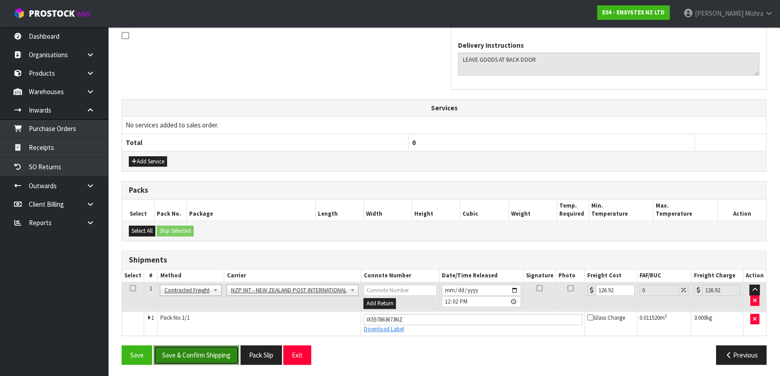
click at [193, 353] on button "Save & Confirm Shipping" at bounding box center [197, 355] width 86 height 19
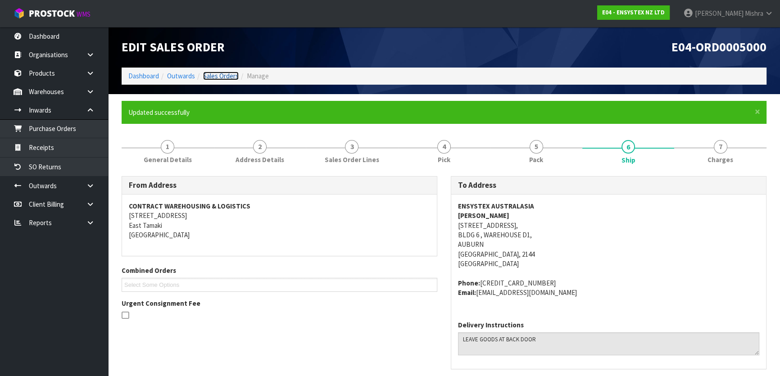
click at [227, 77] on link "Sales Orders" at bounding box center [221, 76] width 36 height 9
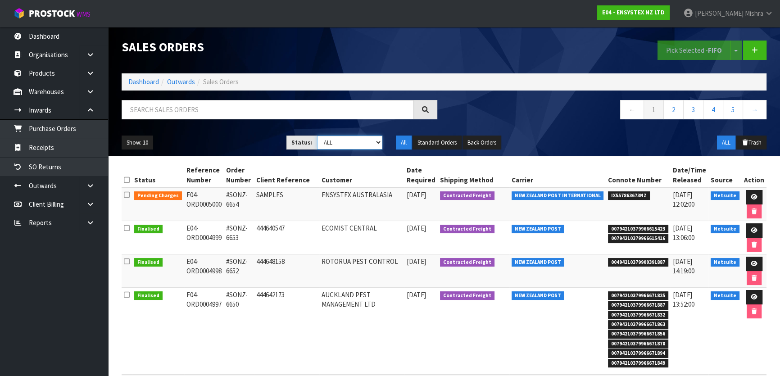
click at [346, 147] on select "Draft Pending Allocated Pending Pick Goods Picked Goods Packed Pending Charges …" at bounding box center [350, 143] width 66 height 14
select select "string:5"
click at [317, 136] on select "Draft Pending Allocated Pending Pick Goods Picked Goods Packed Pending Charges …" at bounding box center [350, 143] width 66 height 14
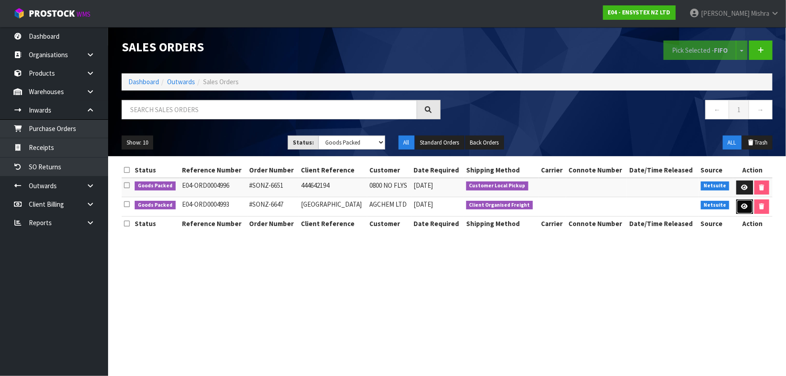
click at [747, 205] on link at bounding box center [745, 207] width 17 height 14
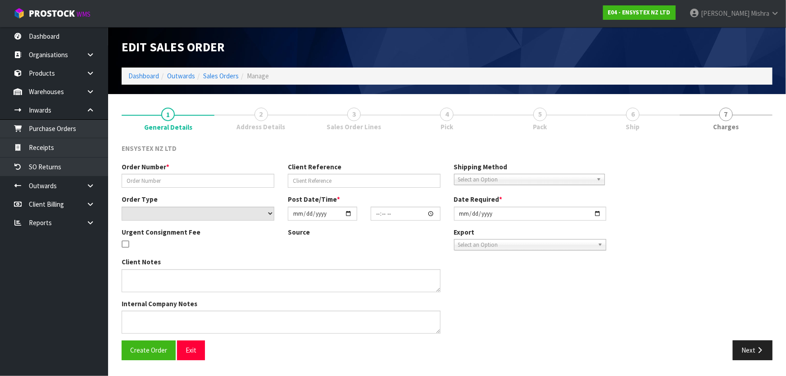
type input "#SONZ-6647"
type input "FIJI"
select select "number:0"
type input "2025-08-12"
type input "18:45:09.000"
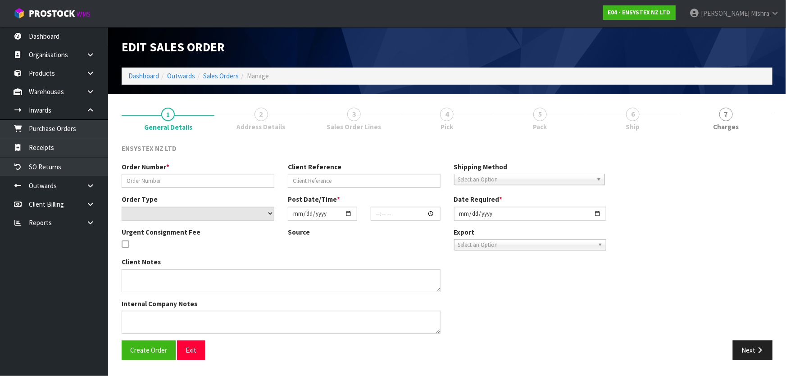
type input "2025-08-13"
type textarea "I’VE JUST SENT THROUGH ORDER 6647 FOR OUR CUSTOMER AGCHEM IN FIJI. COULD YOU PL…"
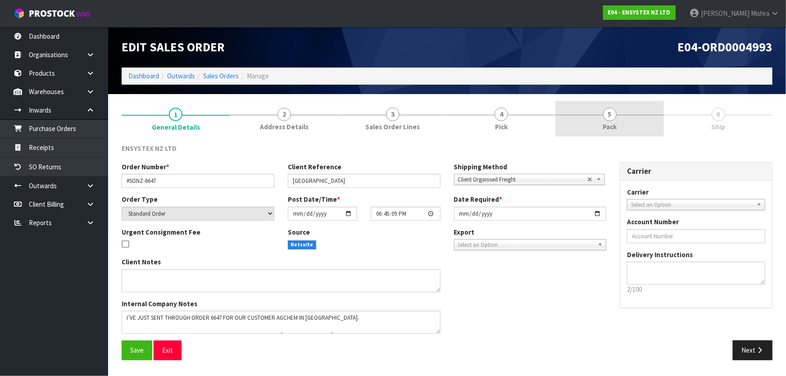
click at [644, 118] on link "5 Pack" at bounding box center [609, 119] width 109 height 36
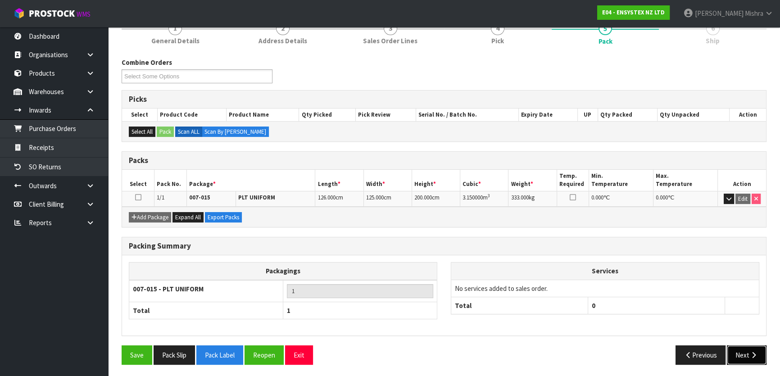
click at [748, 350] on button "Next" at bounding box center [747, 355] width 40 height 19
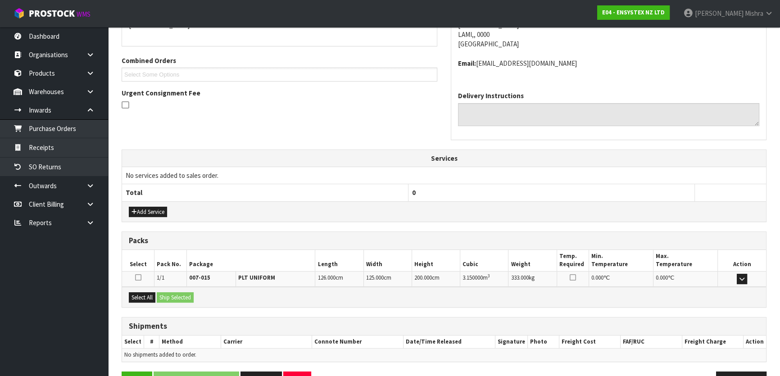
scroll to position [204, 0]
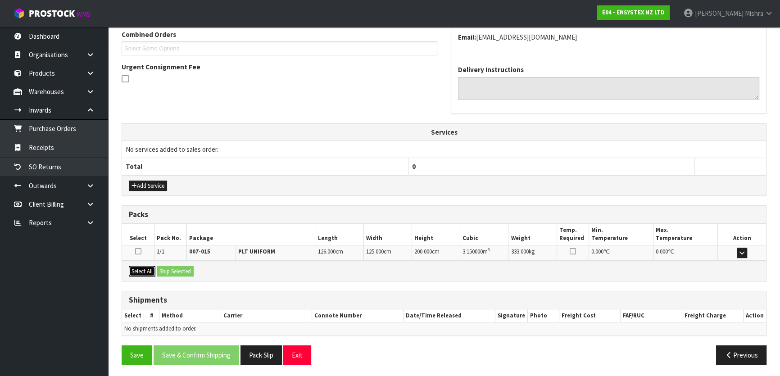
drag, startPoint x: 141, startPoint y: 274, endPoint x: 150, endPoint y: 270, distance: 9.9
click at [143, 273] on button "Select All" at bounding box center [142, 271] width 27 height 11
click at [187, 269] on button "Ship Selected" at bounding box center [175, 271] width 37 height 11
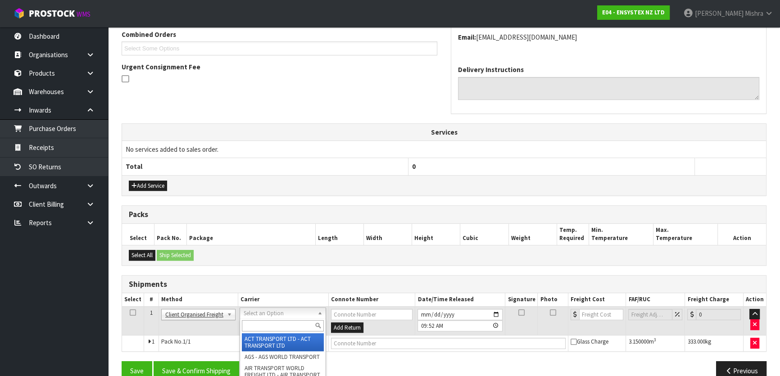
click at [289, 322] on input "text" at bounding box center [283, 325] width 82 height 11
type input "dire"
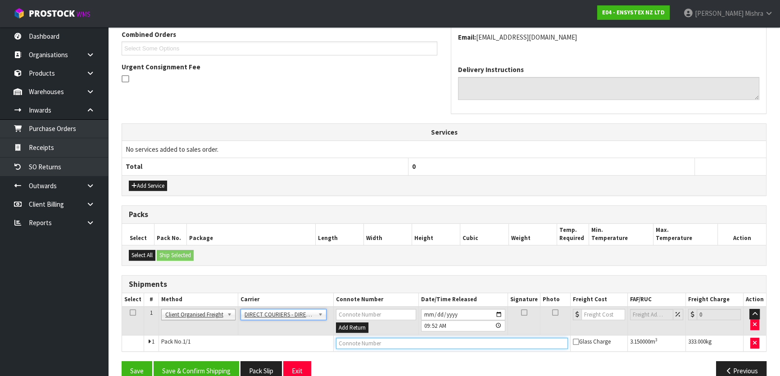
click at [355, 346] on input "text" at bounding box center [452, 343] width 232 height 11
type input "FREIGHT COLLECTED"
click at [135, 190] on div "Add Service" at bounding box center [444, 185] width 644 height 20
click at [137, 186] on button "Add Service" at bounding box center [148, 186] width 38 height 11
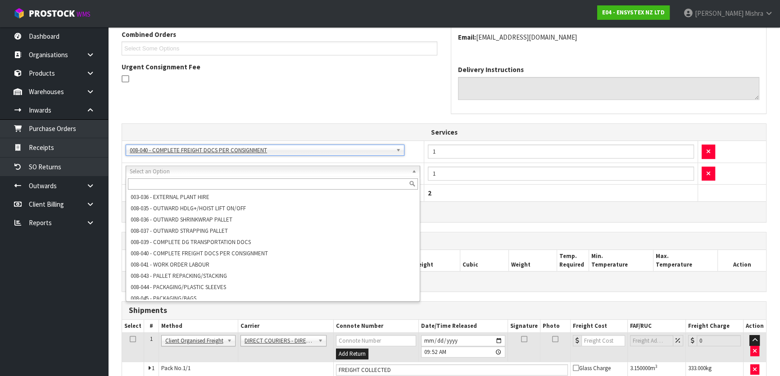
click at [210, 184] on input "text" at bounding box center [273, 183] width 290 height 11
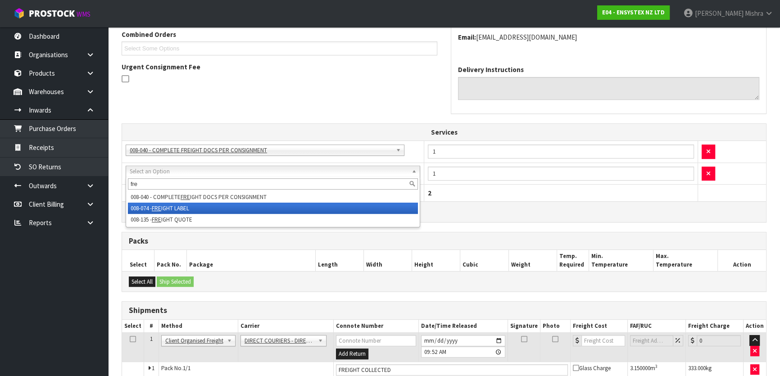
type input "fre"
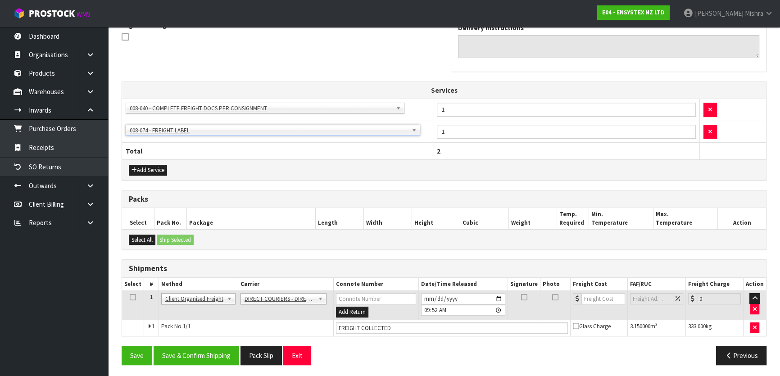
scroll to position [246, 0]
click at [184, 347] on button "Save & Confirm Shipping" at bounding box center [197, 355] width 86 height 19
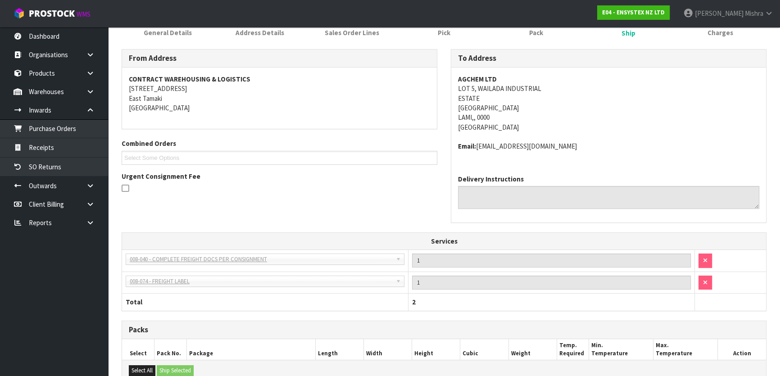
scroll to position [11, 0]
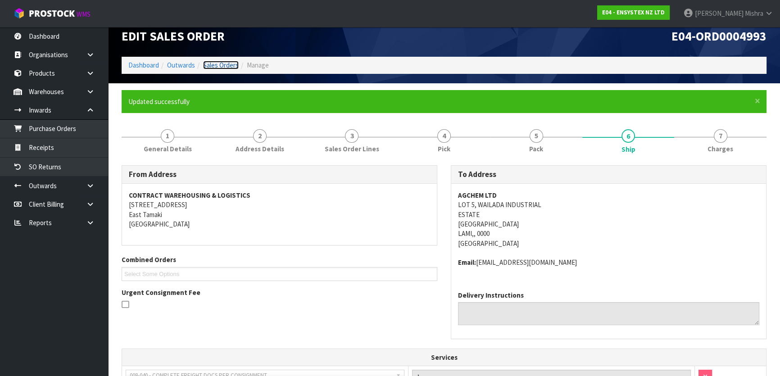
click at [233, 65] on link "Sales Orders" at bounding box center [221, 65] width 36 height 9
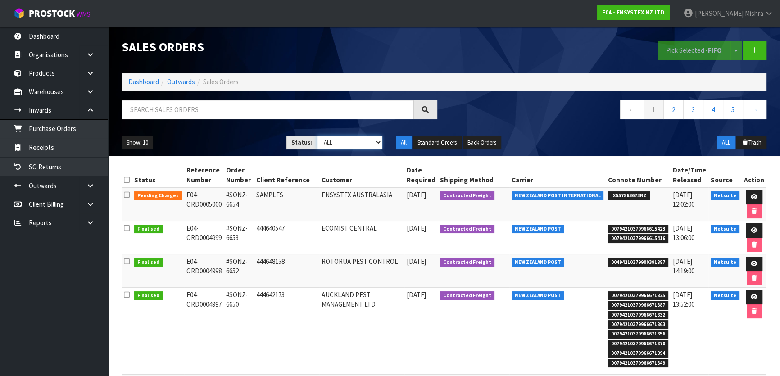
click at [358, 143] on select "Draft Pending Allocated Pending Pick Goods Picked Goods Packed Pending Charges …" at bounding box center [350, 143] width 66 height 14
select select "string:5"
click at [317, 136] on select "Draft Pending Allocated Pending Pick Goods Picked Goods Packed Pending Charges …" at bounding box center [350, 143] width 66 height 14
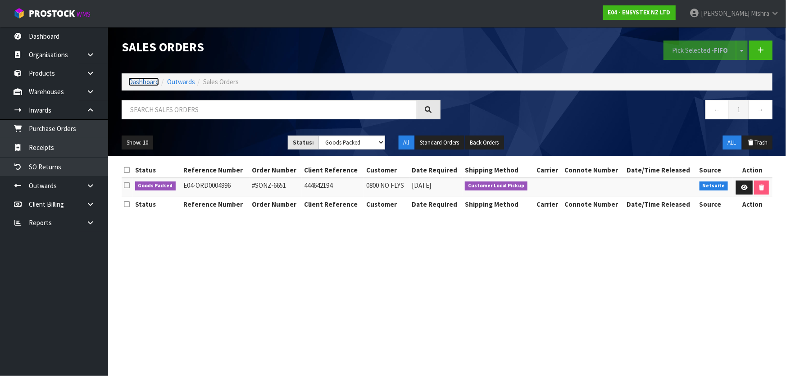
click at [136, 80] on link "Dashboard" at bounding box center [143, 81] width 31 height 9
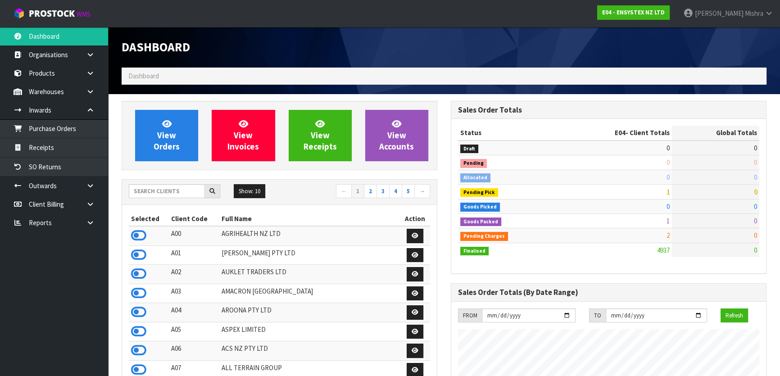
scroll to position [701, 329]
click at [166, 189] on input "text" at bounding box center [167, 191] width 76 height 14
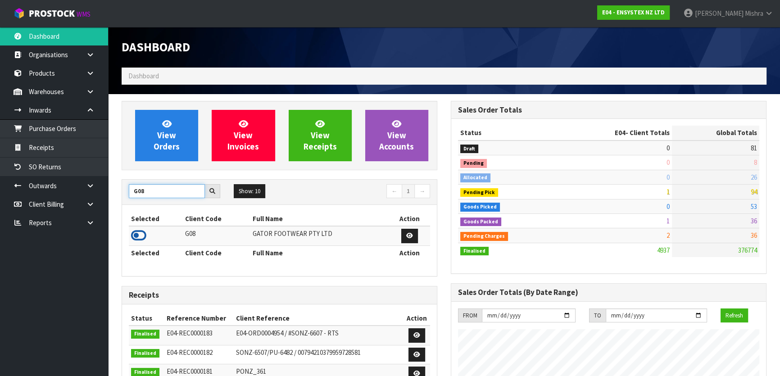
type input "G08"
click at [137, 235] on icon at bounding box center [138, 236] width 15 height 14
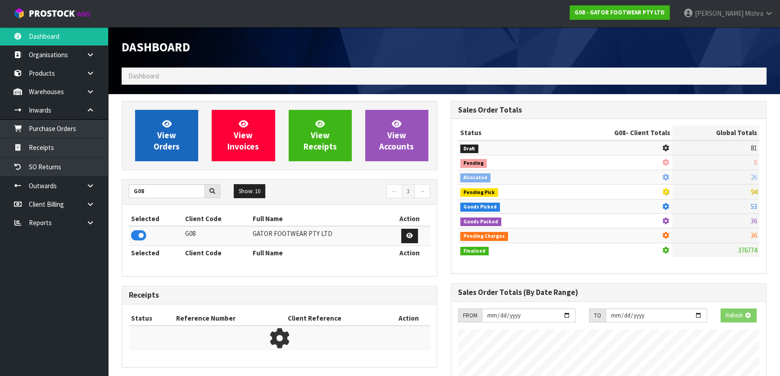
scroll to position [561, 329]
click at [159, 130] on span "View Orders" at bounding box center [167, 135] width 26 height 34
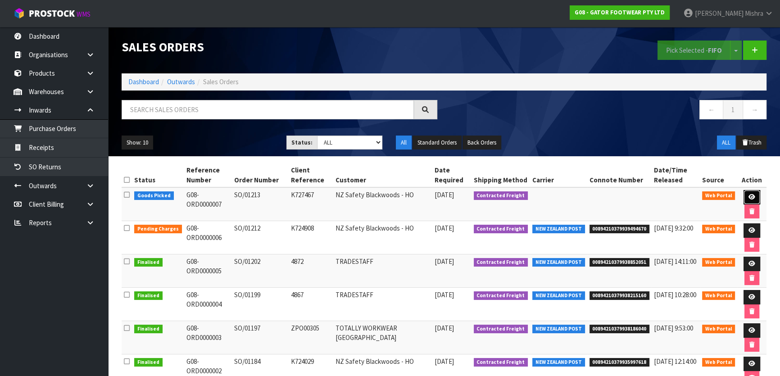
click at [745, 197] on link at bounding box center [752, 197] width 17 height 14
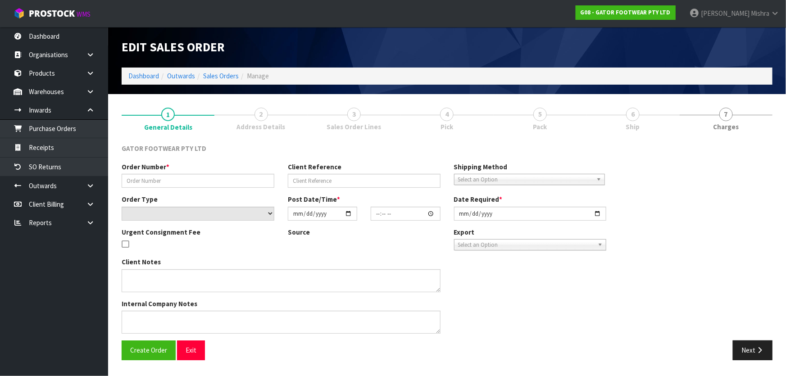
type input "SO/01213"
type input "K727467"
select select "number:0"
type input "[DATE]"
type input "23:30:00.000"
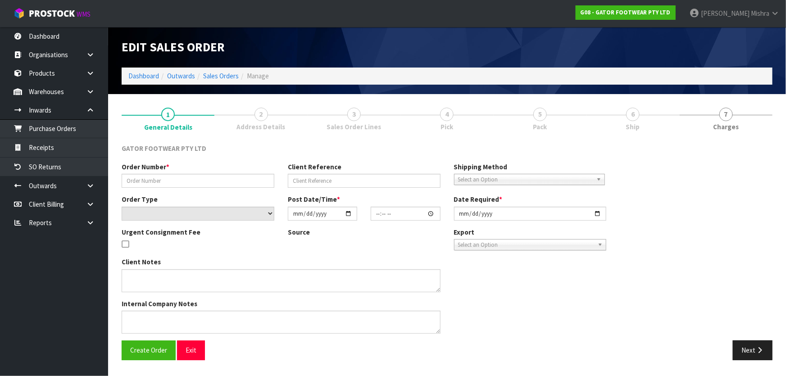
type input "[DATE]"
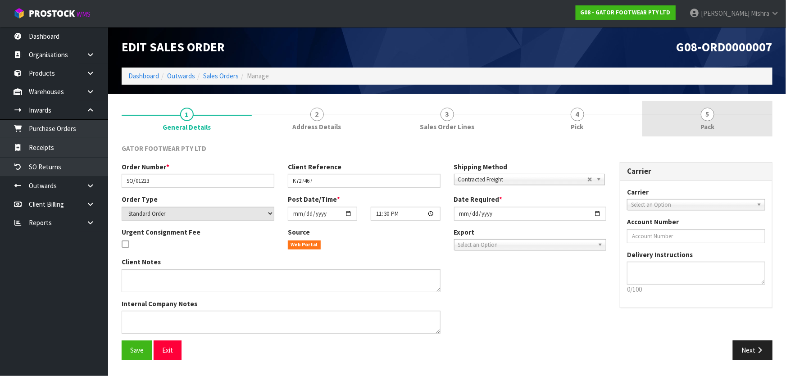
click at [694, 119] on link "5 Pack" at bounding box center [707, 119] width 130 height 36
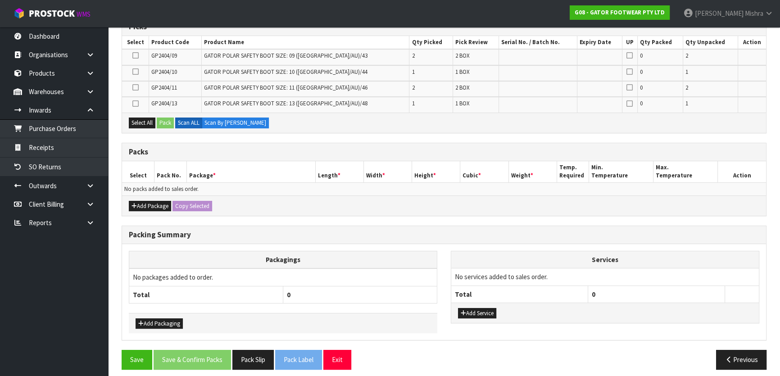
scroll to position [163, 0]
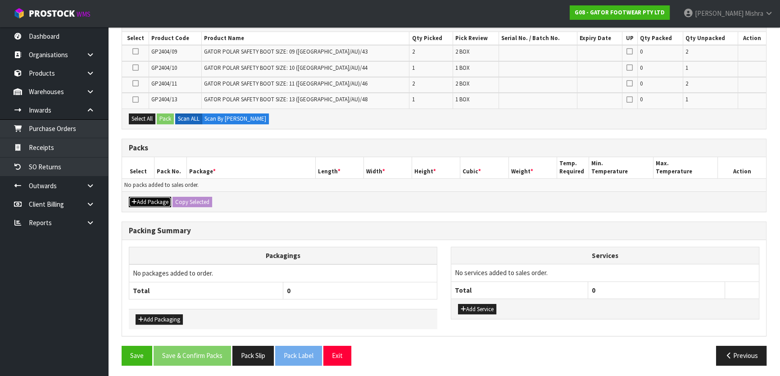
click at [152, 198] on button "Add Package" at bounding box center [150, 202] width 42 height 11
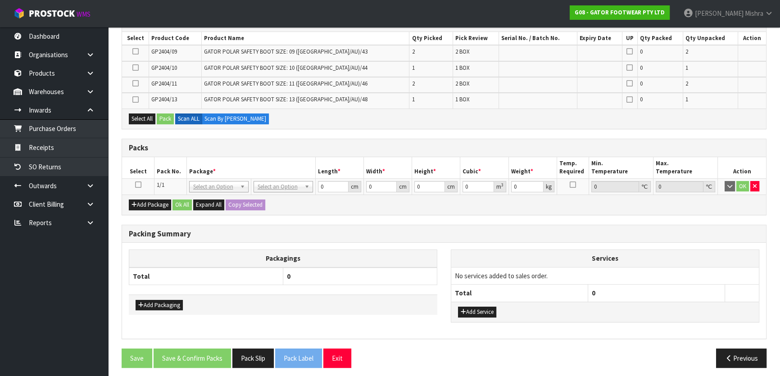
click at [137, 187] on td at bounding box center [138, 186] width 32 height 16
click at [137, 185] on icon at bounding box center [138, 185] width 6 height 0
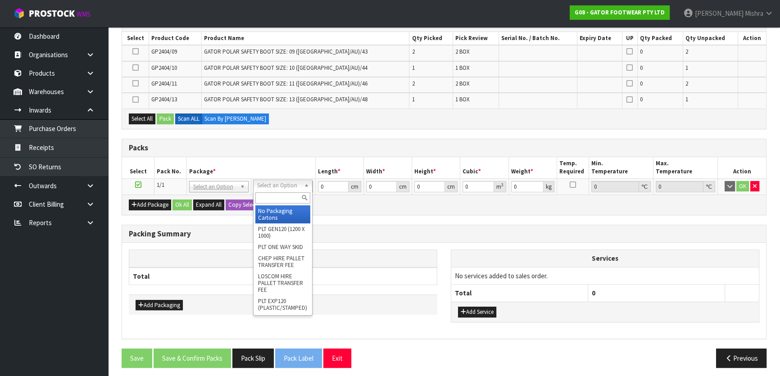
click at [282, 198] on input "text" at bounding box center [282, 197] width 55 height 11
type input "ctn9"
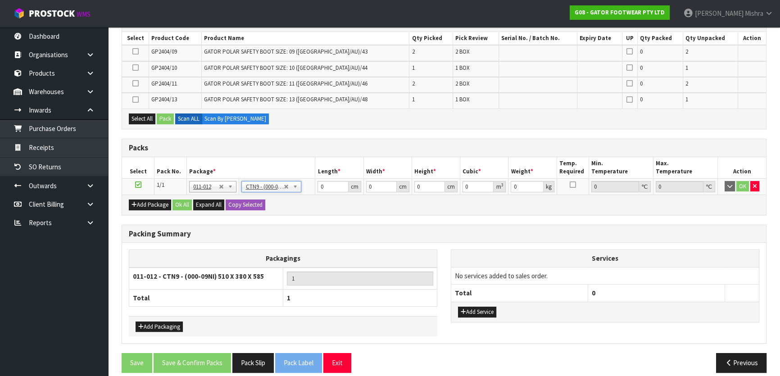
type input "51"
type input "38"
type input "58.5"
type input "0.113373"
type input "0.2"
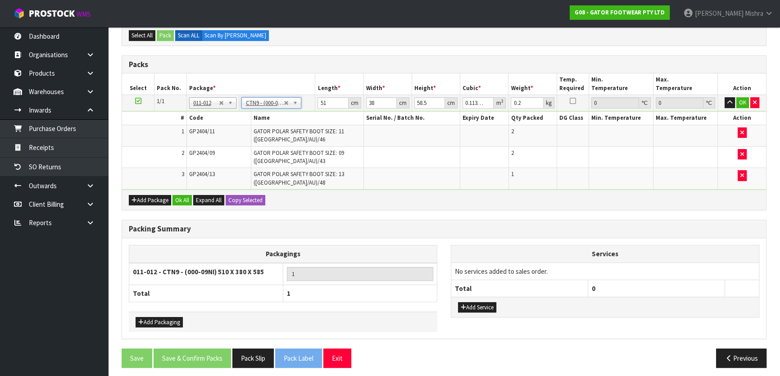
scroll to position [201, 0]
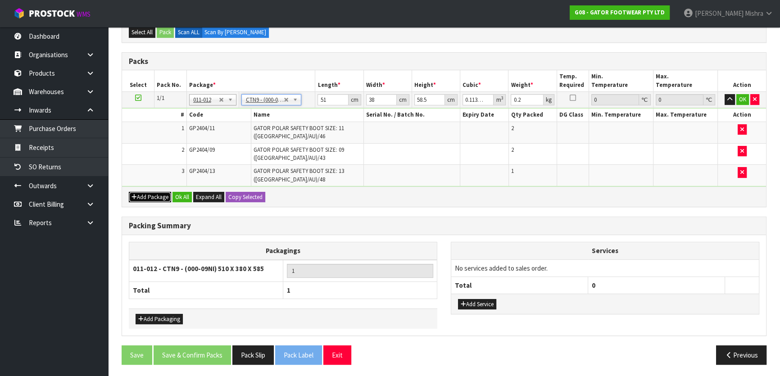
click at [159, 193] on button "Add Package" at bounding box center [150, 197] width 42 height 11
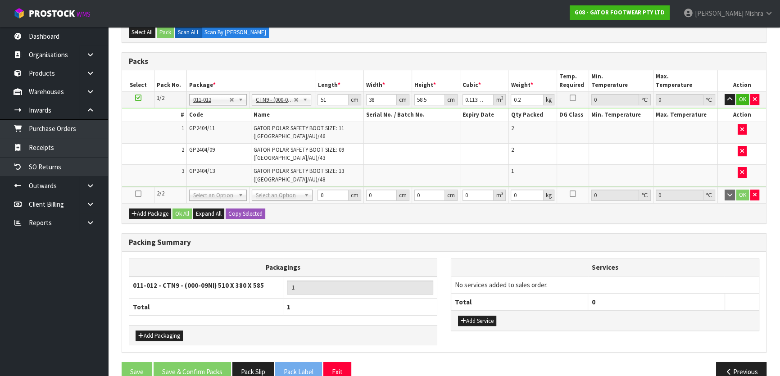
click at [141, 191] on td at bounding box center [138, 195] width 32 height 16
click at [139, 194] on icon at bounding box center [138, 194] width 6 height 0
click at [441, 216] on div "Add Package Ok All Expand All Copy Selected" at bounding box center [444, 213] width 644 height 20
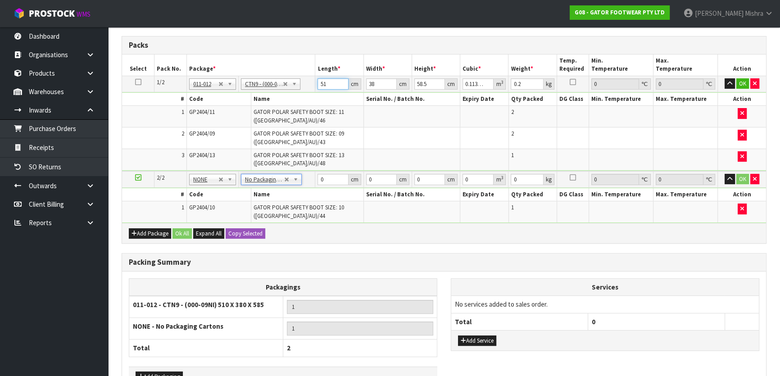
drag, startPoint x: 333, startPoint y: 86, endPoint x: 267, endPoint y: 85, distance: 66.2
click at [267, 85] on tr "1/2 NONE 007-001 007-002 007-004 007-009 007-013 007-014 007-015 007-017 007-01…" at bounding box center [444, 84] width 644 height 16
type input "5"
type input "0.011115"
type input "52"
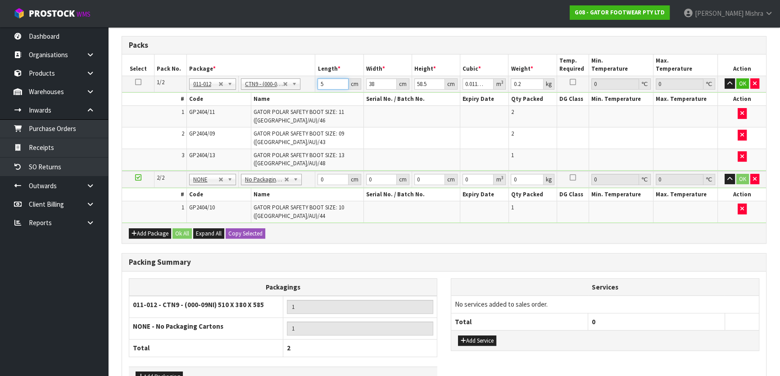
type input "0.115596"
type input "52"
type input "4"
type input "0.012168"
type input "401"
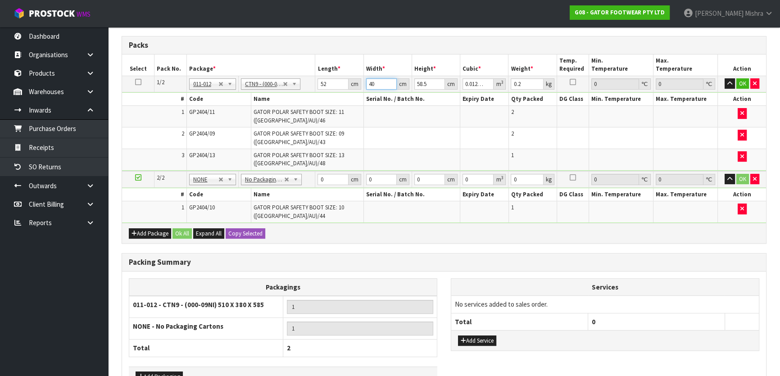
type input "1.219842"
type input "40"
type input "0.12168"
type input "40"
type input "5"
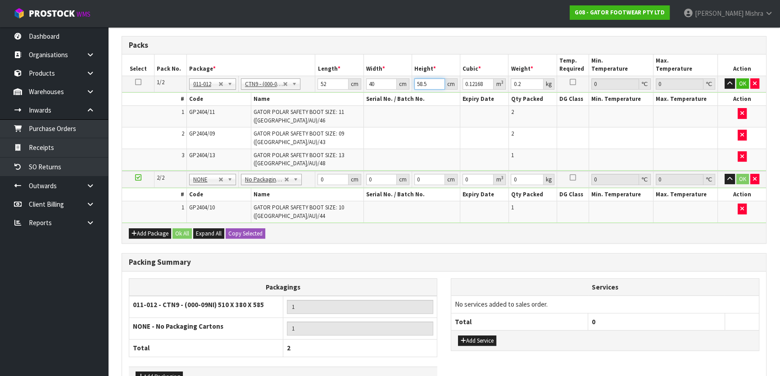
type input "0.0104"
type input "53"
type input "0.11024"
type input "53"
type input "13"
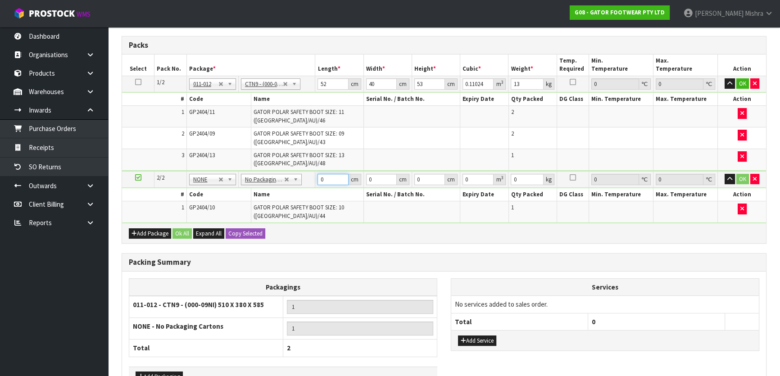
drag, startPoint x: 332, startPoint y: 180, endPoint x: 312, endPoint y: 180, distance: 19.8
click at [312, 180] on tr "2/2 NONE 007-001 007-002 007-004 007-009 007-013 007-014 007-015 007-017 007-01…" at bounding box center [444, 179] width 644 height 17
type input "39"
type input "38"
type input "1"
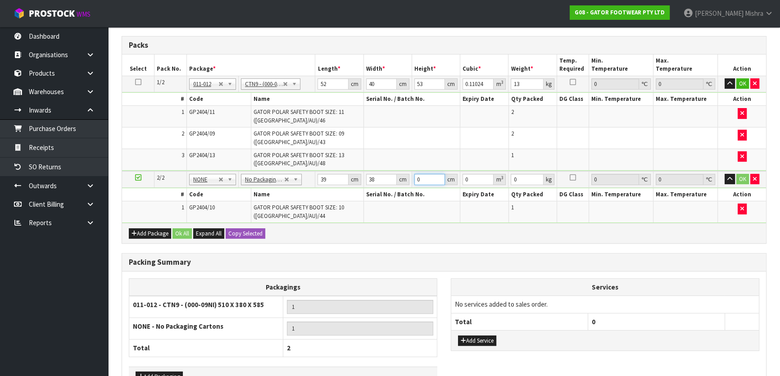
type input "0.001482"
type input "14"
type input "0.020748"
type input "14"
type input "3"
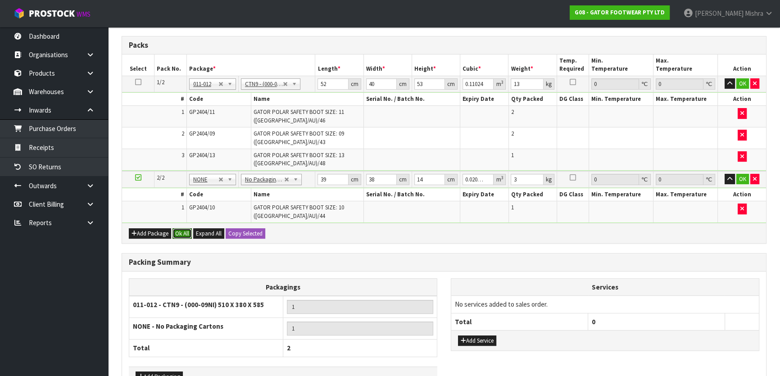
click at [185, 232] on button "Ok All" at bounding box center [182, 233] width 19 height 11
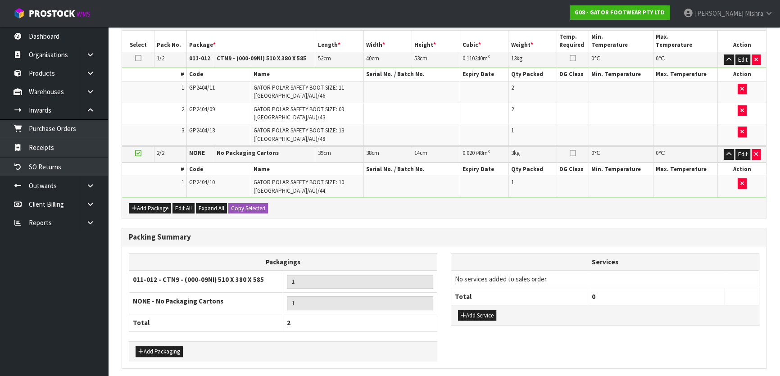
scroll to position [257, 0]
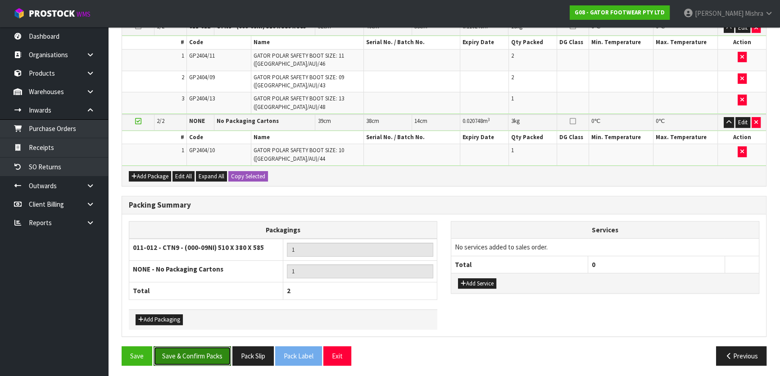
drag, startPoint x: 205, startPoint y: 349, endPoint x: 240, endPoint y: 338, distance: 36.3
click at [206, 349] on button "Save & Confirm Packs" at bounding box center [192, 355] width 77 height 19
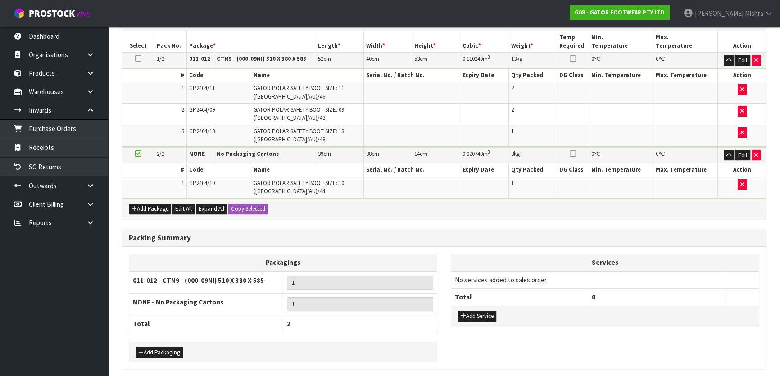
scroll to position [0, 0]
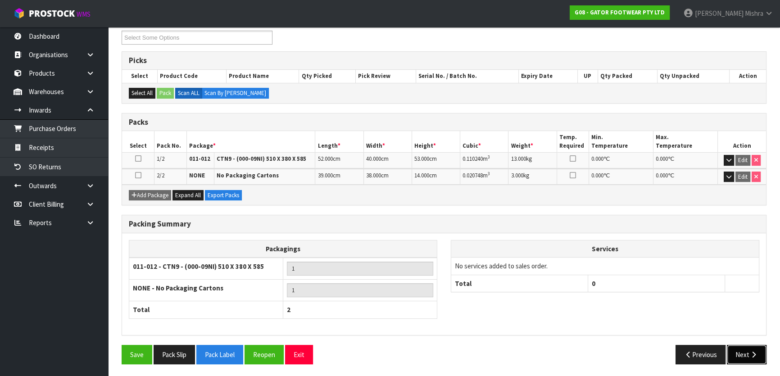
click at [743, 354] on button "Next" at bounding box center [747, 354] width 40 height 19
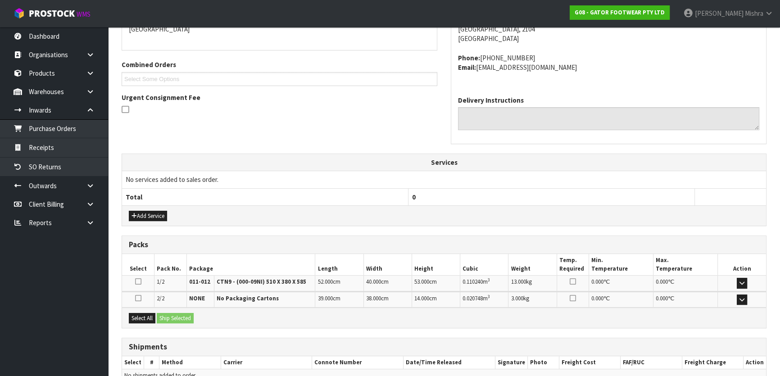
scroll to position [253, 0]
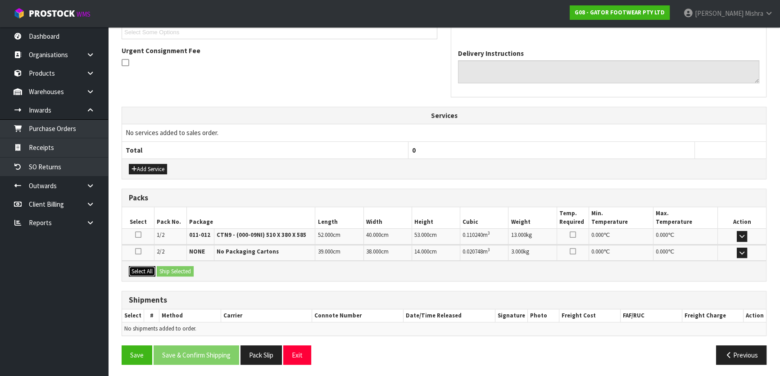
drag, startPoint x: 148, startPoint y: 273, endPoint x: 162, endPoint y: 270, distance: 14.2
click at [149, 271] on button "Select All" at bounding box center [142, 271] width 27 height 11
click at [163, 270] on button "Ship Selected" at bounding box center [175, 271] width 37 height 11
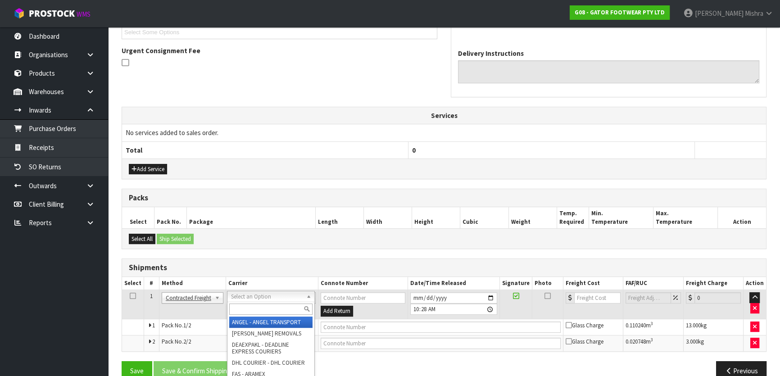
click at [234, 304] on input "text" at bounding box center [270, 309] width 83 height 11
type input "nzp"
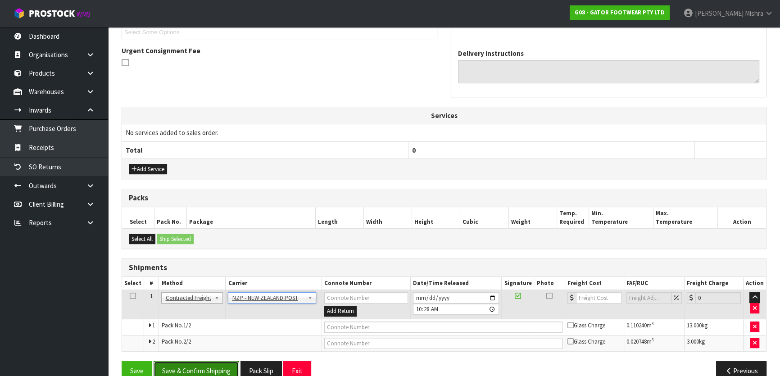
click at [202, 369] on button "Save & Confirm Shipping" at bounding box center [197, 370] width 86 height 19
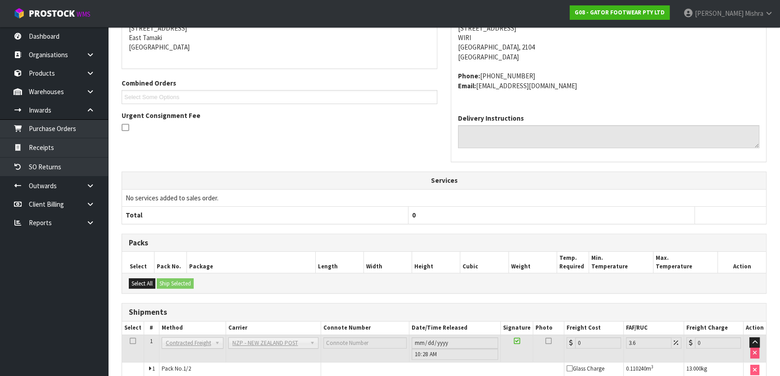
scroll to position [255, 0]
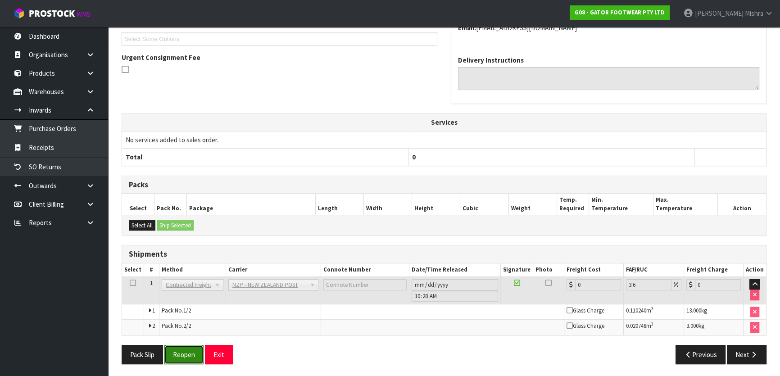
drag, startPoint x: 185, startPoint y: 355, endPoint x: 180, endPoint y: 353, distance: 5.3
click at [185, 355] on button "Reopen" at bounding box center [183, 354] width 39 height 19
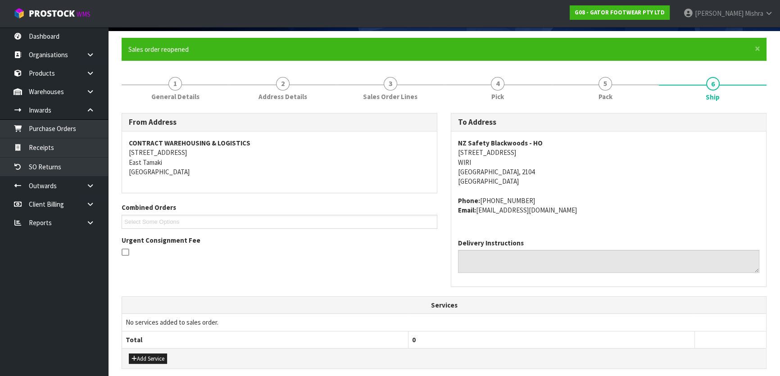
scroll to position [246, 0]
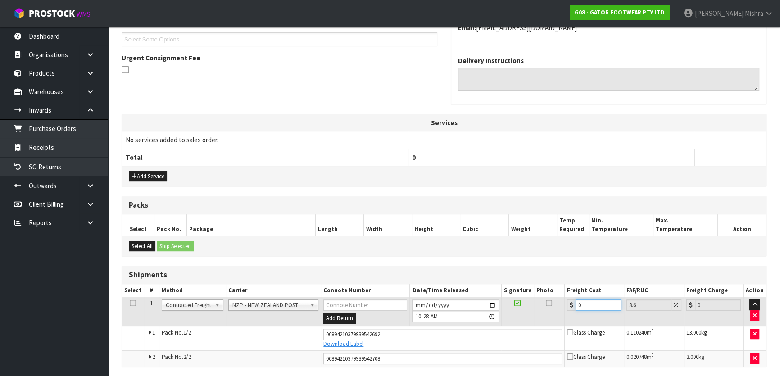
drag, startPoint x: 604, startPoint y: 307, endPoint x: 442, endPoint y: 309, distance: 161.7
click at [442, 309] on tr "1 Client Local Pickup Customer Local Pickup Company Freight Contracted Freight …" at bounding box center [444, 311] width 644 height 29
type input "8"
type input "8.29"
type input "8.6"
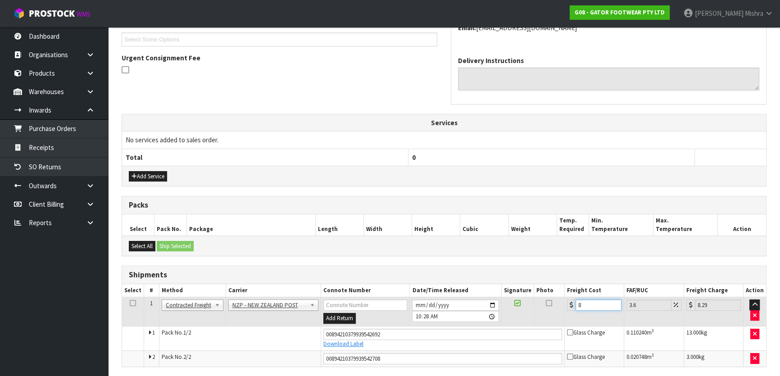
type input "8.91"
type input "8.66"
type input "8.97"
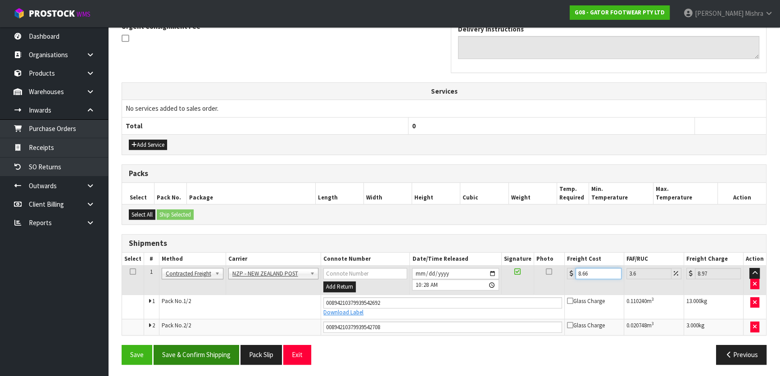
type input "8.66"
click at [201, 351] on button "Save & Confirm Shipping" at bounding box center [197, 354] width 86 height 19
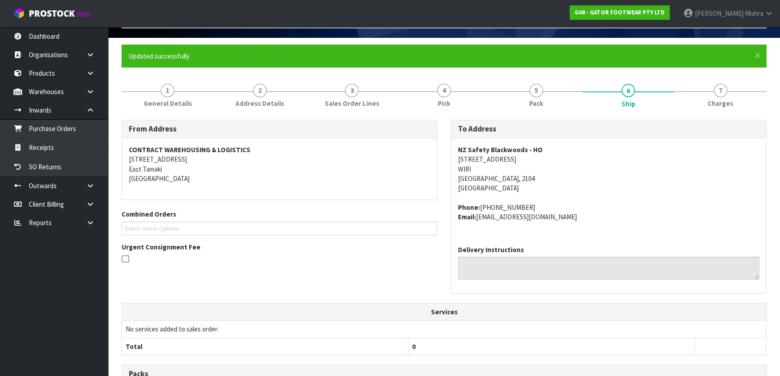
scroll to position [0, 0]
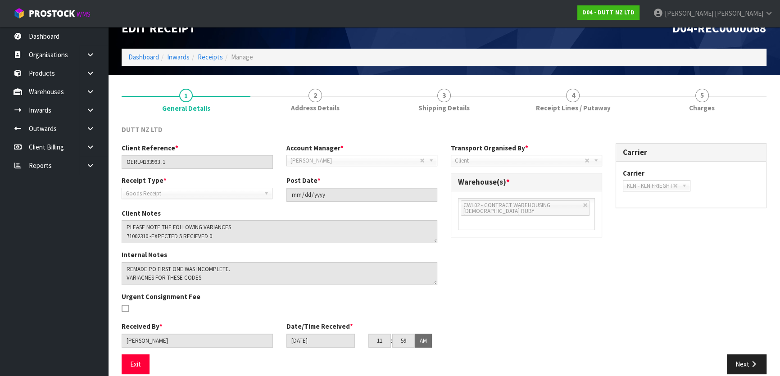
scroll to position [30, 0]
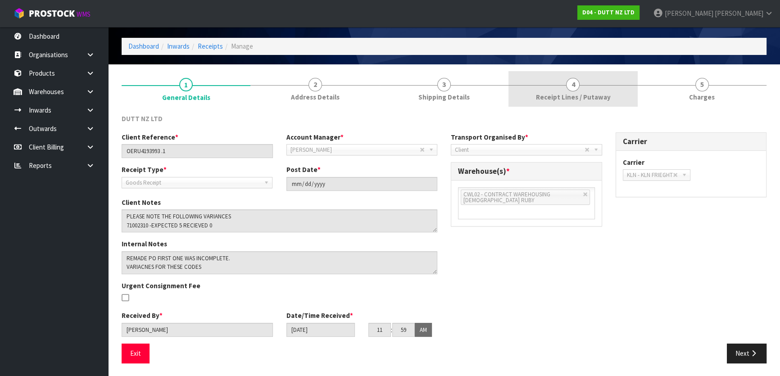
click at [605, 83] on link "4 Receipt Lines / Putaway" at bounding box center [573, 89] width 129 height 36
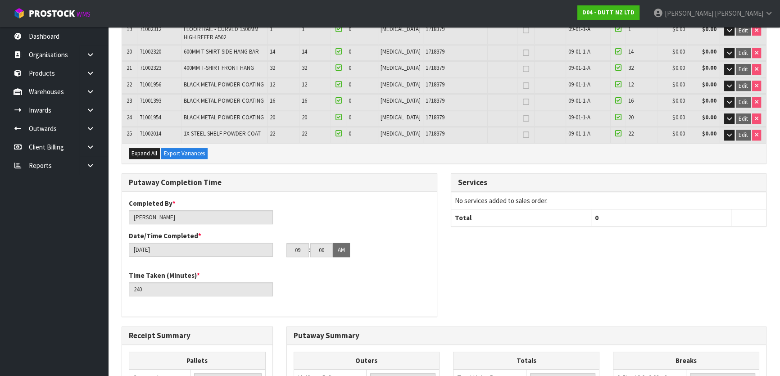
scroll to position [754, 0]
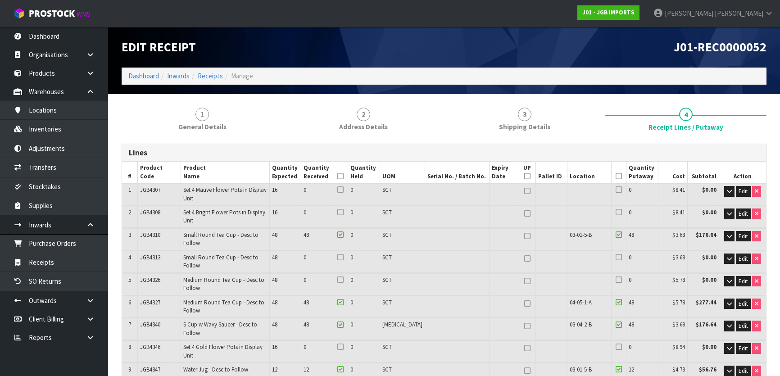
scroll to position [248, 0]
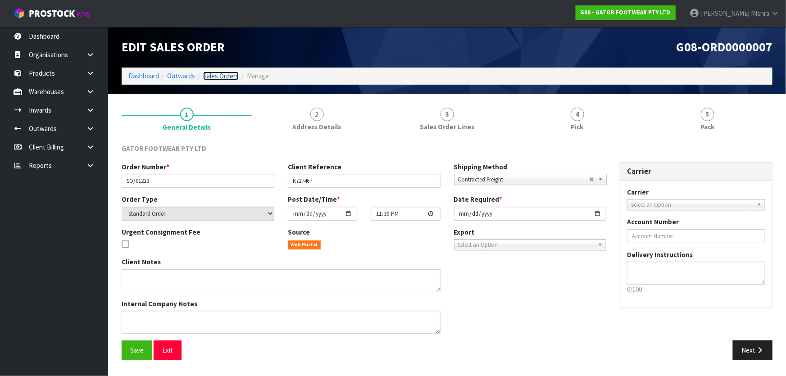
click at [229, 72] on link "Sales Orders" at bounding box center [221, 76] width 36 height 9
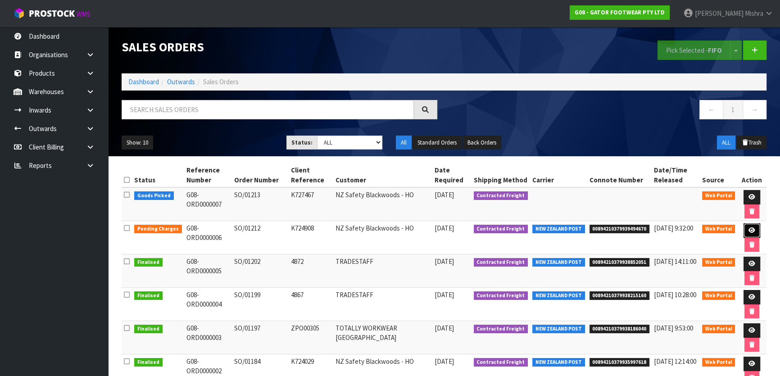
click at [751, 228] on icon at bounding box center [752, 231] width 7 height 6
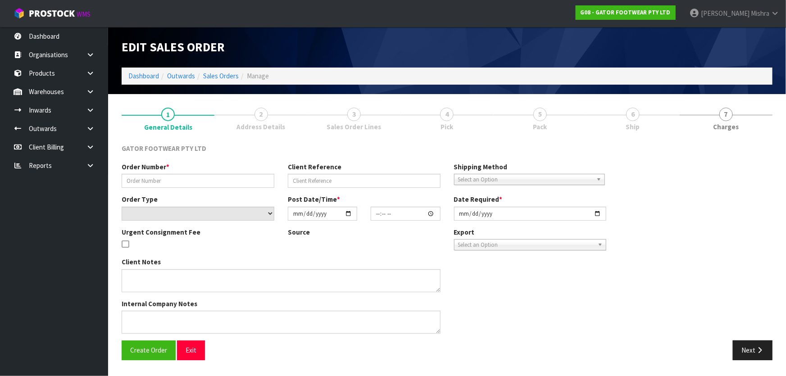
type input "SO/01212"
type input "K724908"
select select "number:0"
type input "[DATE]"
type input "19:26:00.000"
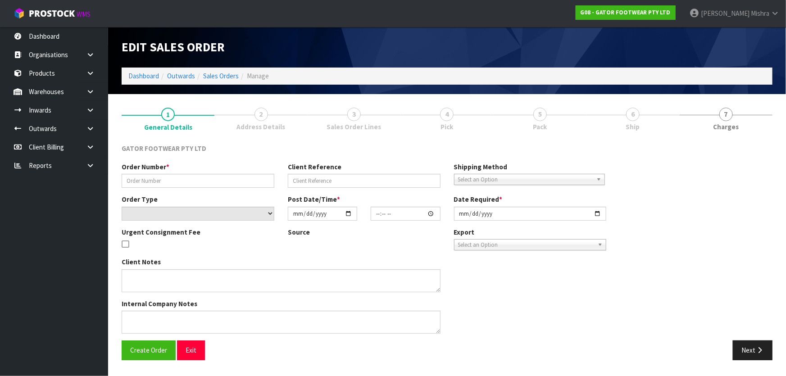
type input "[DATE]"
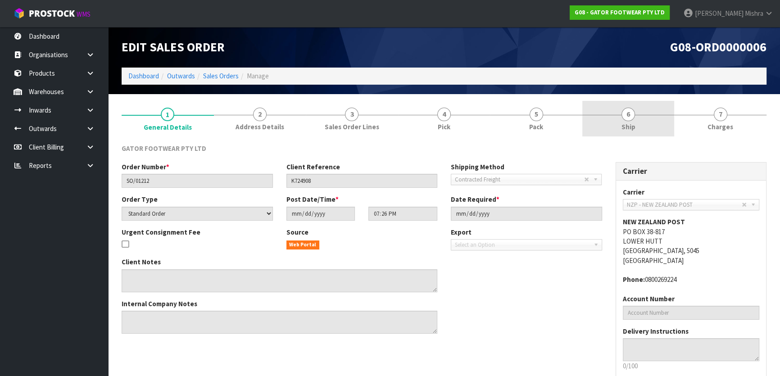
click at [655, 123] on link "6 Ship" at bounding box center [628, 119] width 92 height 36
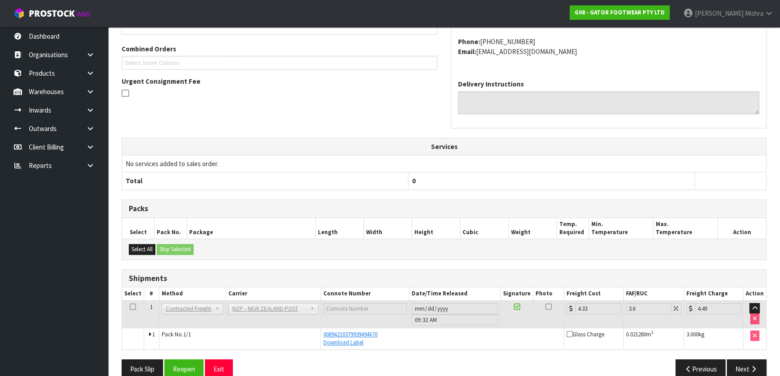
scroll to position [204, 0]
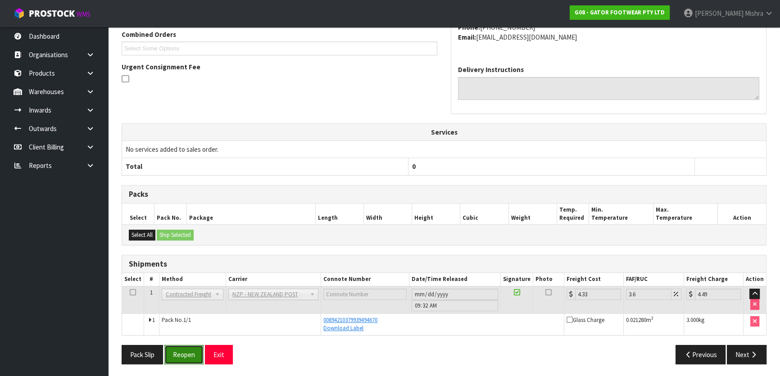
click at [195, 353] on button "Reopen" at bounding box center [183, 354] width 39 height 19
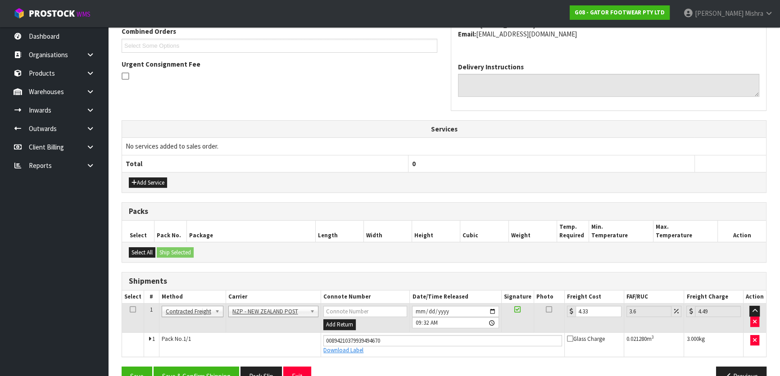
scroll to position [246, 0]
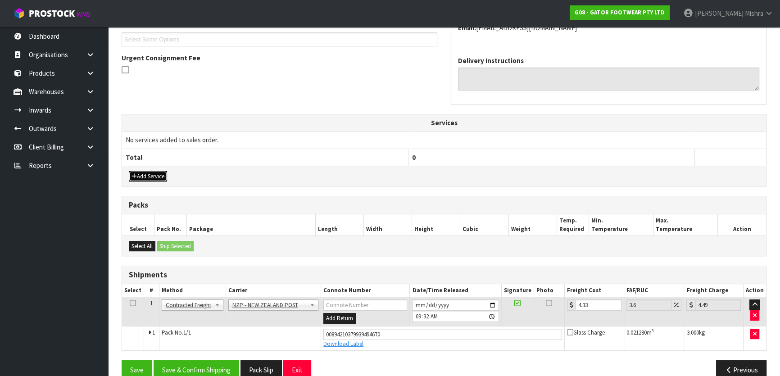
click at [142, 176] on button "Add Service" at bounding box center [148, 176] width 38 height 11
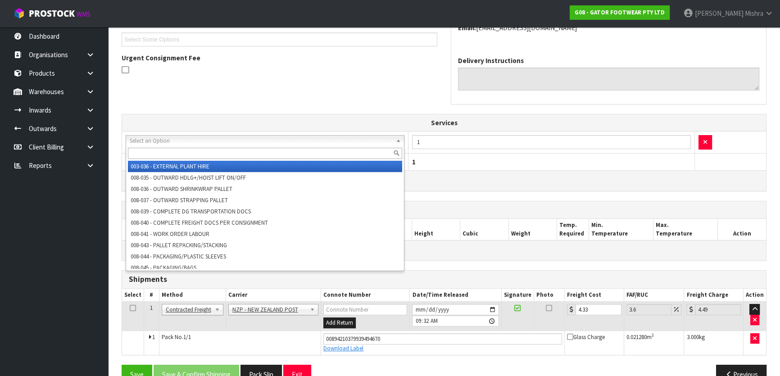
click at [191, 149] on input "text" at bounding box center [265, 153] width 274 height 11
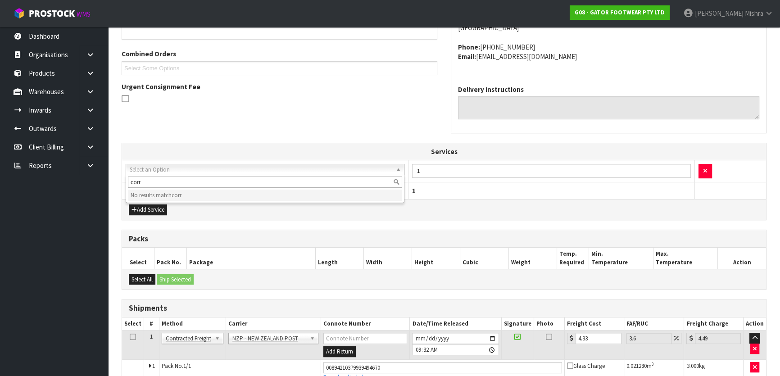
scroll to position [123, 0]
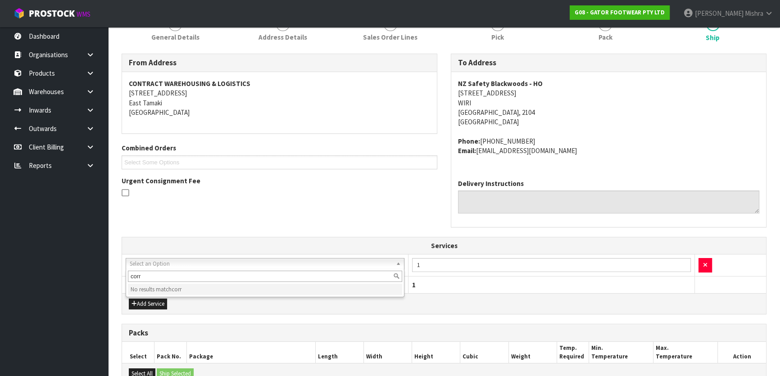
click at [160, 273] on input "corr" at bounding box center [265, 276] width 274 height 11
drag, startPoint x: 160, startPoint y: 273, endPoint x: 43, endPoint y: 270, distance: 117.2
click at [43, 254] on body "Toggle navigation ProStock WMS G08 - GATOR FOOTWEAR PTY LTD [PERSON_NAME] Logou…" at bounding box center [390, 65] width 780 height 376
type input "corr"
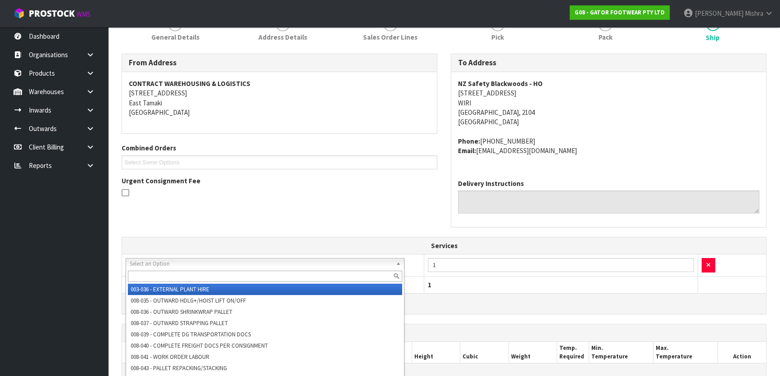
click at [270, 271] on input "text" at bounding box center [265, 276] width 274 height 11
type input "car"
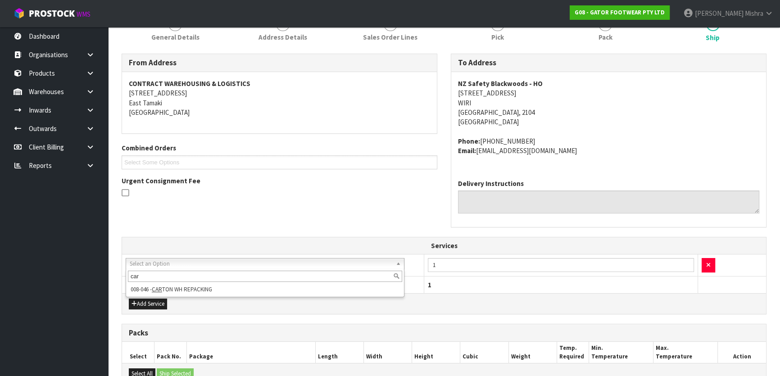
drag, startPoint x: 145, startPoint y: 274, endPoint x: -10, endPoint y: 254, distance: 156.2
click at [0, 254] on html "Toggle navigation ProStock WMS G08 - GATOR FOOTWEAR PTY LTD [PERSON_NAME] Logou…" at bounding box center [390, 65] width 780 height 376
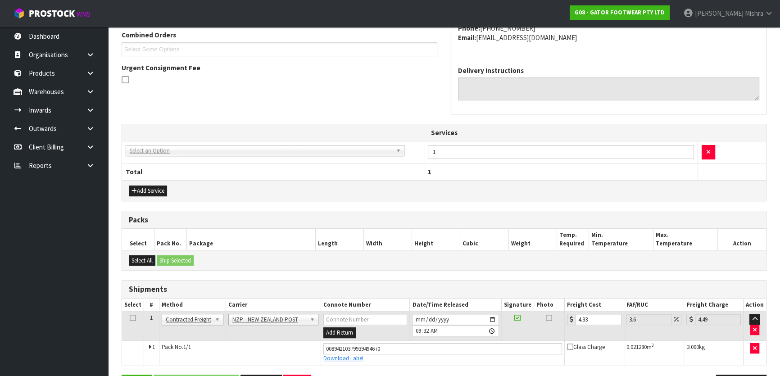
scroll to position [265, 0]
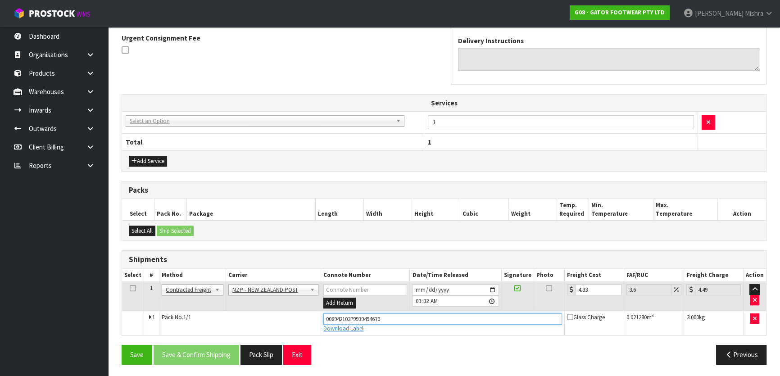
drag, startPoint x: 420, startPoint y: 315, endPoint x: 311, endPoint y: 323, distance: 109.3
click at [311, 323] on tr "1 Pack No. 1/1 00894210379939494670 Download Label Glass Charge 0.021280 m 3 3.…" at bounding box center [444, 323] width 644 height 24
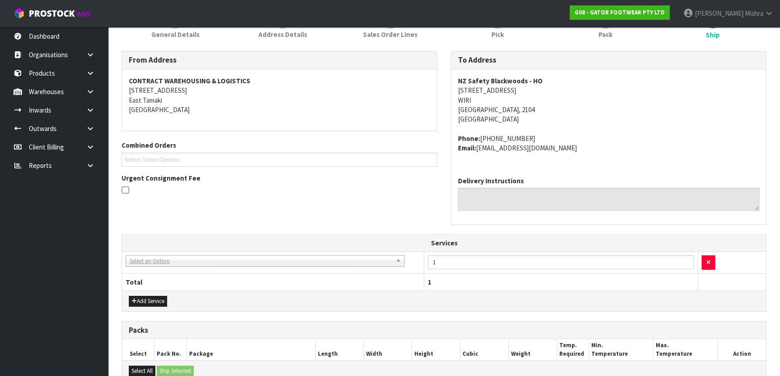
scroll to position [0, 0]
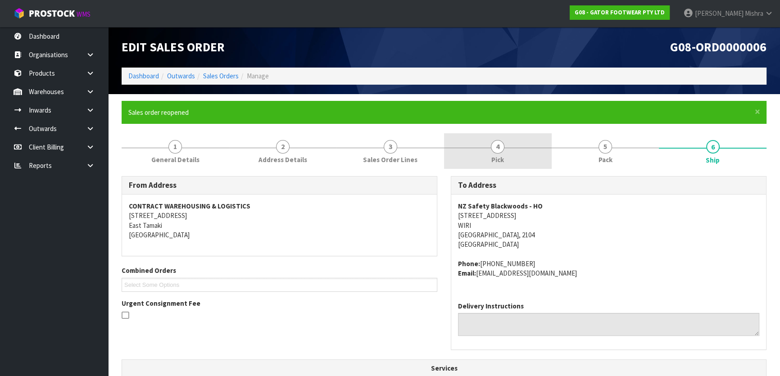
click at [497, 133] on link "4 Pick" at bounding box center [498, 151] width 108 height 36
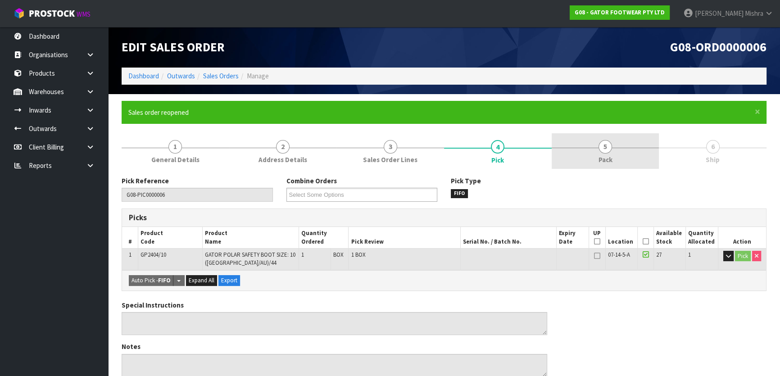
click at [603, 159] on span "Pack" at bounding box center [606, 159] width 14 height 9
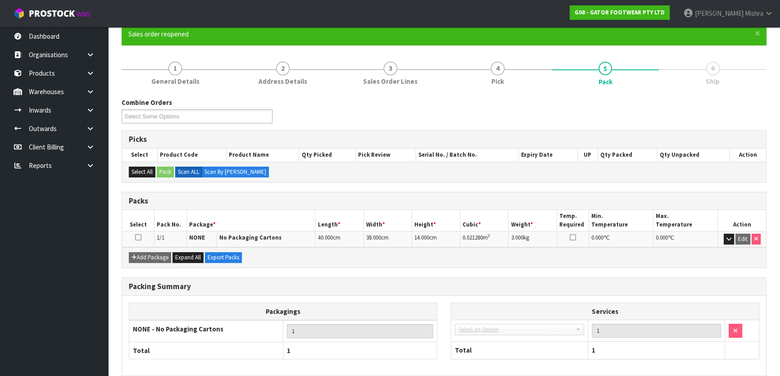
scroll to position [119, 0]
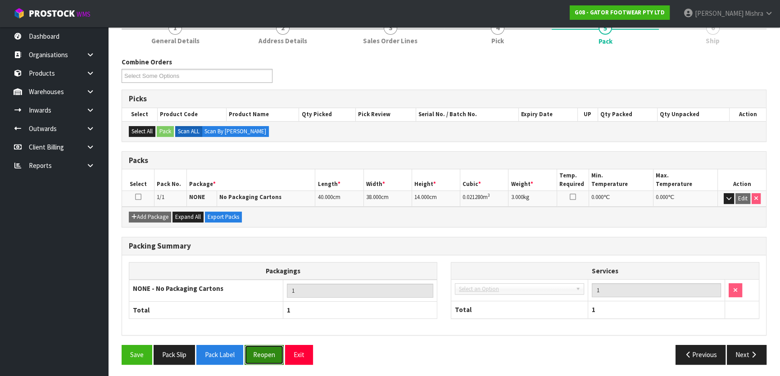
click at [273, 361] on button "Reopen" at bounding box center [264, 354] width 39 height 19
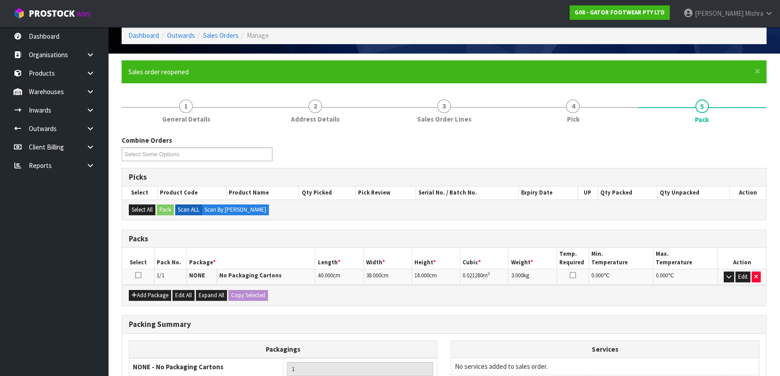
scroll to position [139, 0]
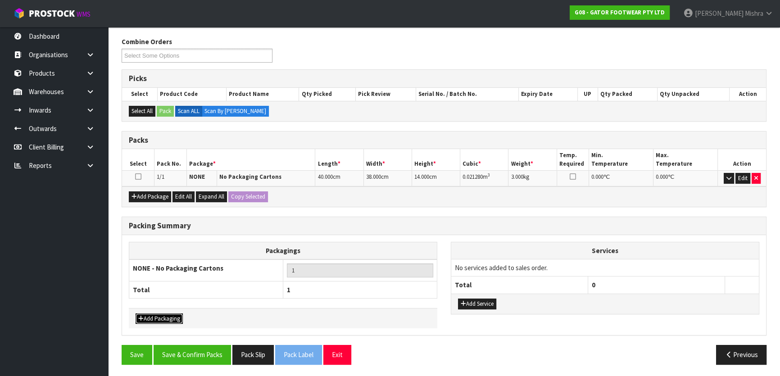
click at [150, 317] on button "Add Packaging" at bounding box center [159, 319] width 47 height 11
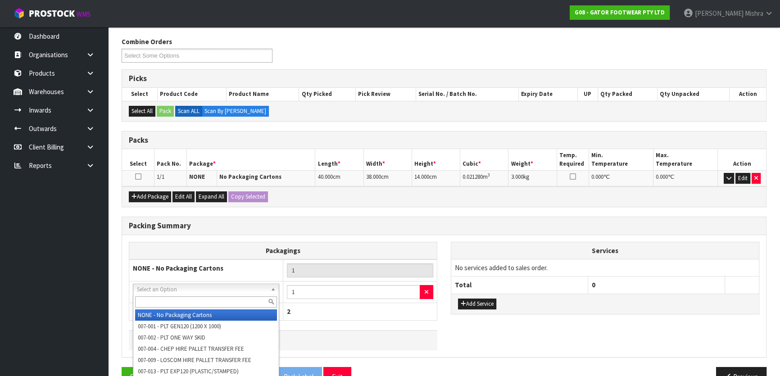
click at [198, 302] on input "text" at bounding box center [206, 301] width 142 height 11
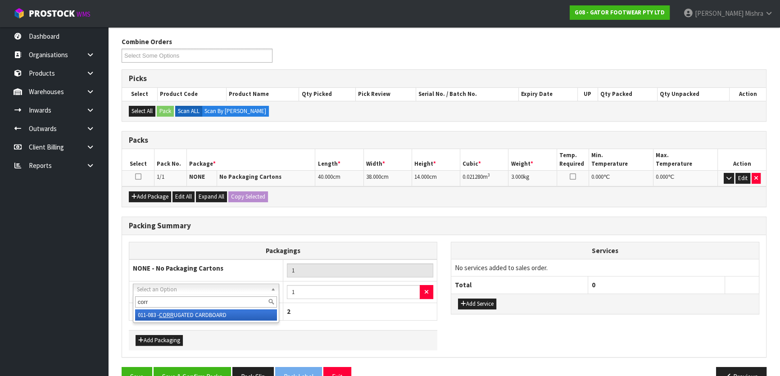
type input "corr"
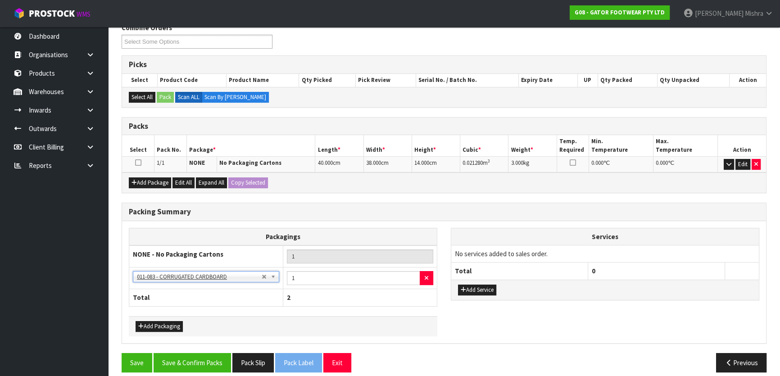
scroll to position [161, 0]
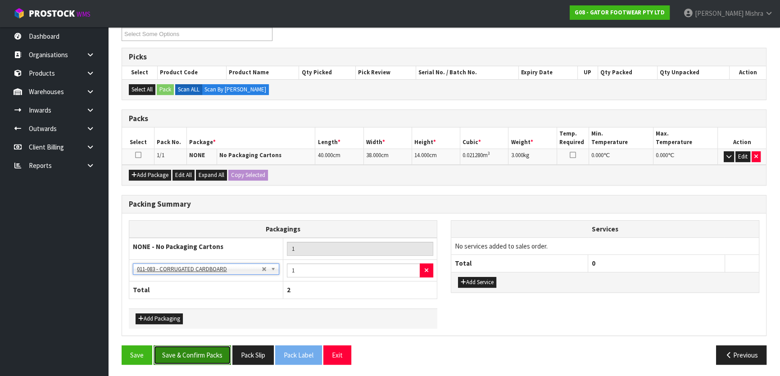
click at [202, 355] on button "Save & Confirm Packs" at bounding box center [192, 355] width 77 height 19
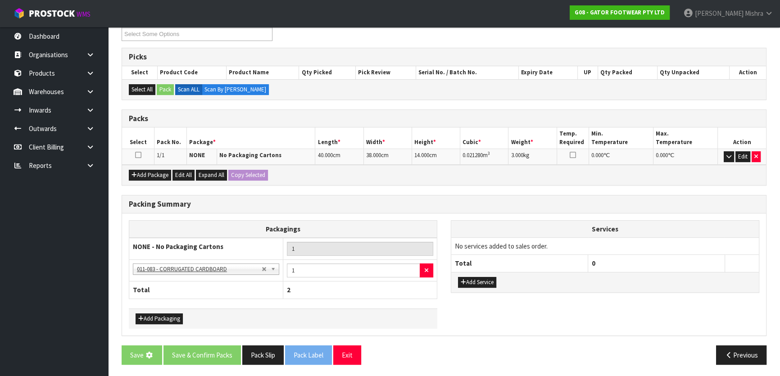
scroll to position [0, 0]
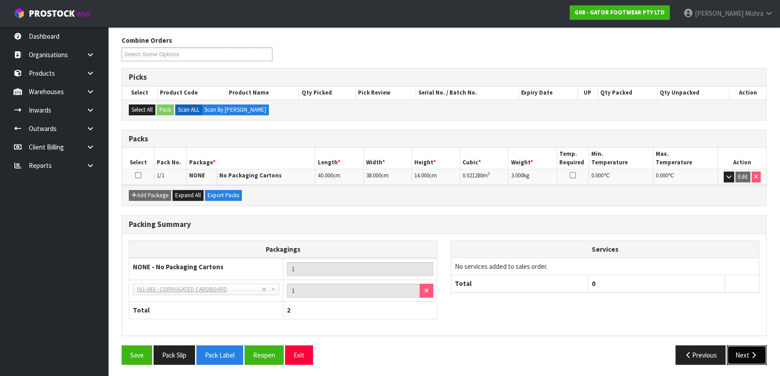
click at [746, 351] on button "Next" at bounding box center [747, 355] width 40 height 19
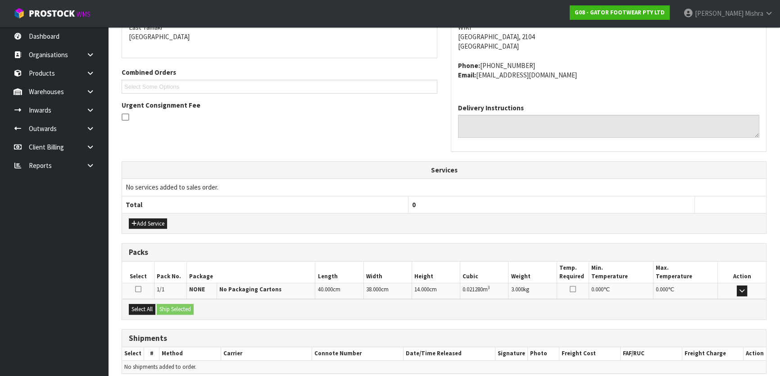
scroll to position [237, 0]
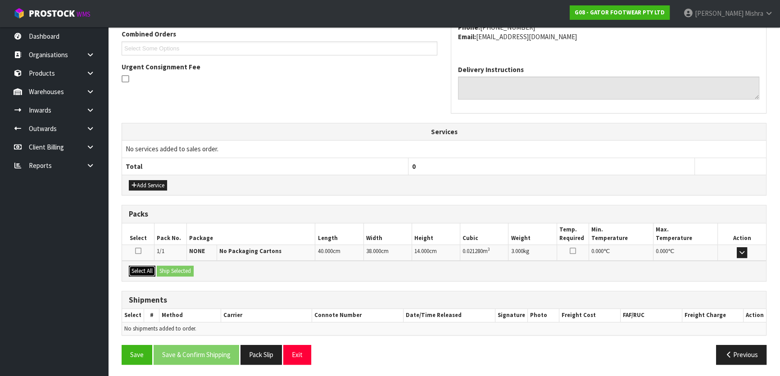
click at [146, 269] on button "Select All" at bounding box center [142, 271] width 27 height 11
click at [168, 268] on button "Ship Selected" at bounding box center [175, 271] width 37 height 11
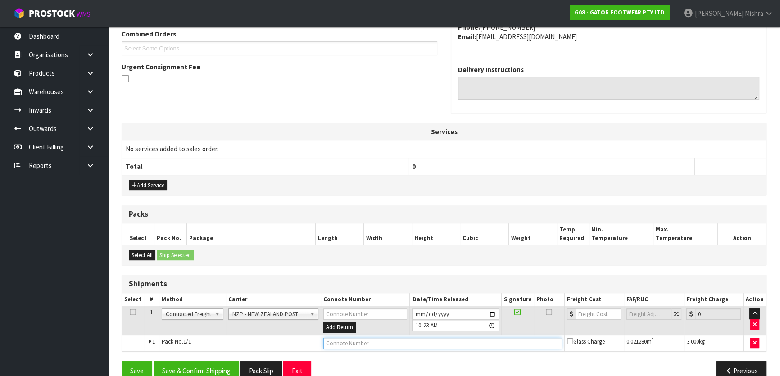
click at [357, 341] on input "text" at bounding box center [442, 343] width 239 height 11
paste input "00894210379939494670"
type input "00894210379939494670"
click at [581, 311] on input "number" at bounding box center [599, 314] width 46 height 11
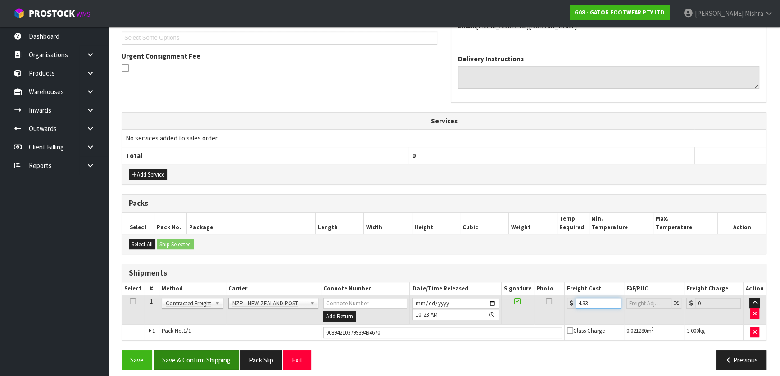
scroll to position [252, 0]
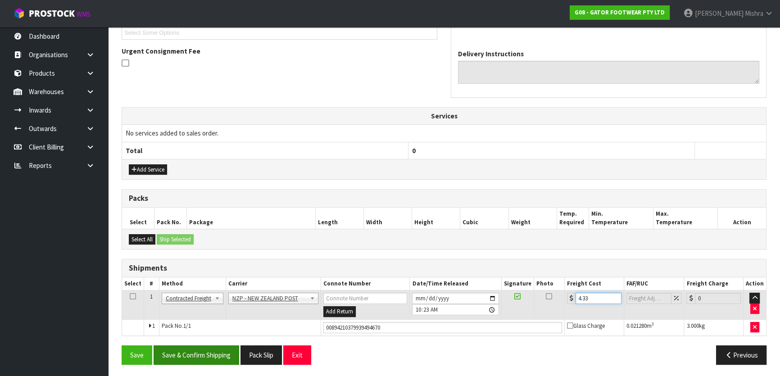
type input "4.33"
click at [196, 352] on button "Save & Confirm Shipping" at bounding box center [197, 355] width 86 height 19
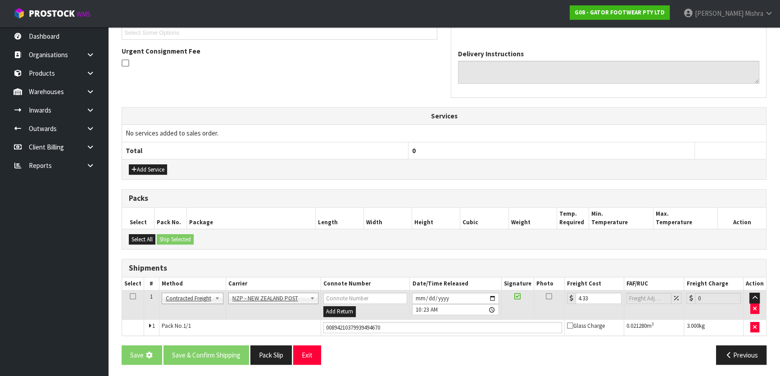
scroll to position [0, 0]
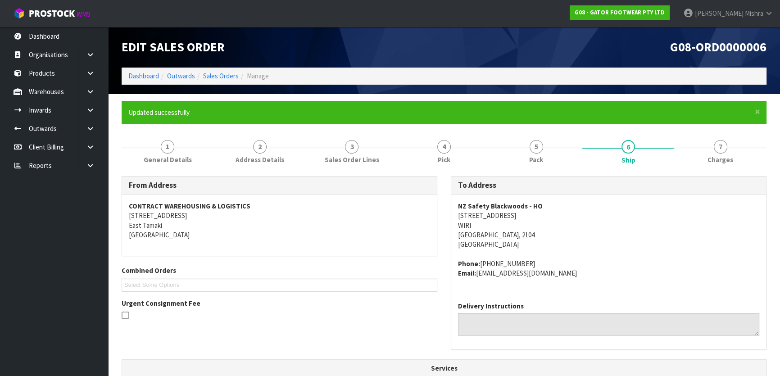
click at [214, 81] on ol "Dashboard Outwards Sales Orders Manage" at bounding box center [444, 76] width 645 height 17
click at [214, 79] on link "Sales Orders" at bounding box center [221, 76] width 36 height 9
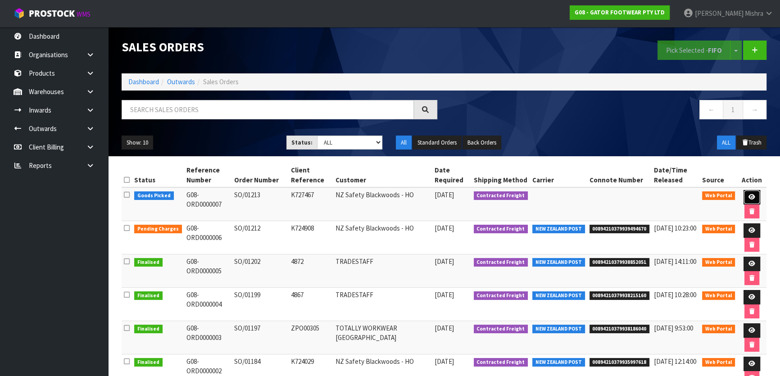
click at [749, 197] on icon at bounding box center [752, 197] width 7 height 6
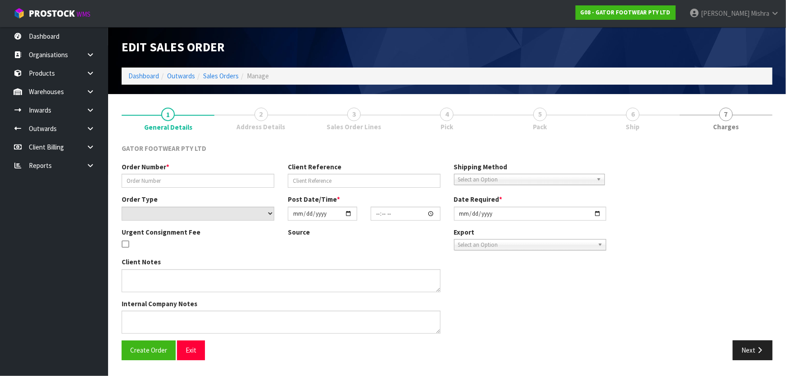
type input "SO/01213"
type input "K727467"
select select "number:0"
type input "[DATE]"
type input "23:30:00.000"
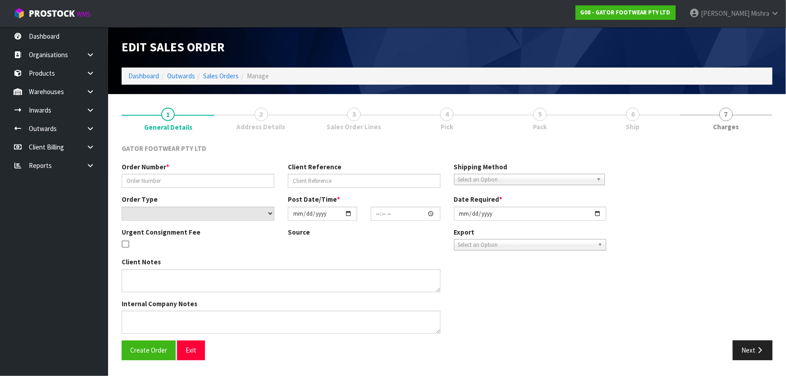
type input "[DATE]"
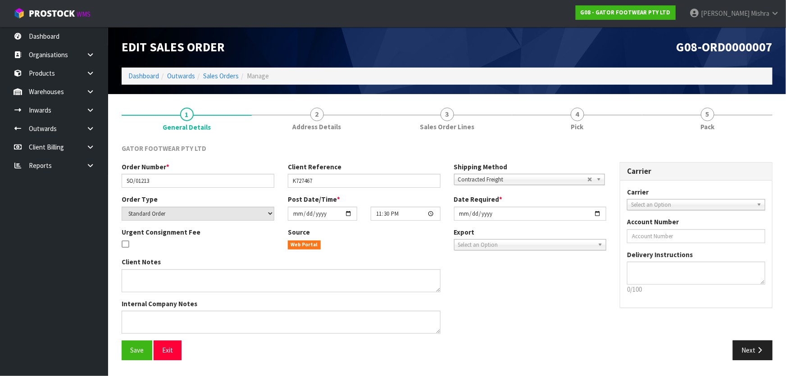
click at [637, 120] on link "4 Pick" at bounding box center [577, 119] width 130 height 36
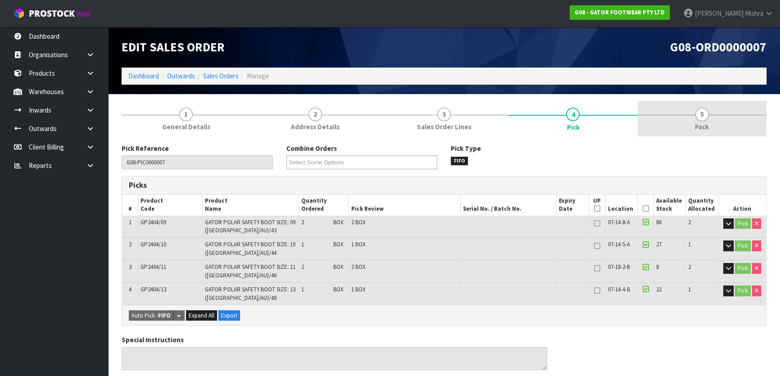
click at [697, 112] on span "5" at bounding box center [703, 115] width 14 height 14
